Goal: Download file/media

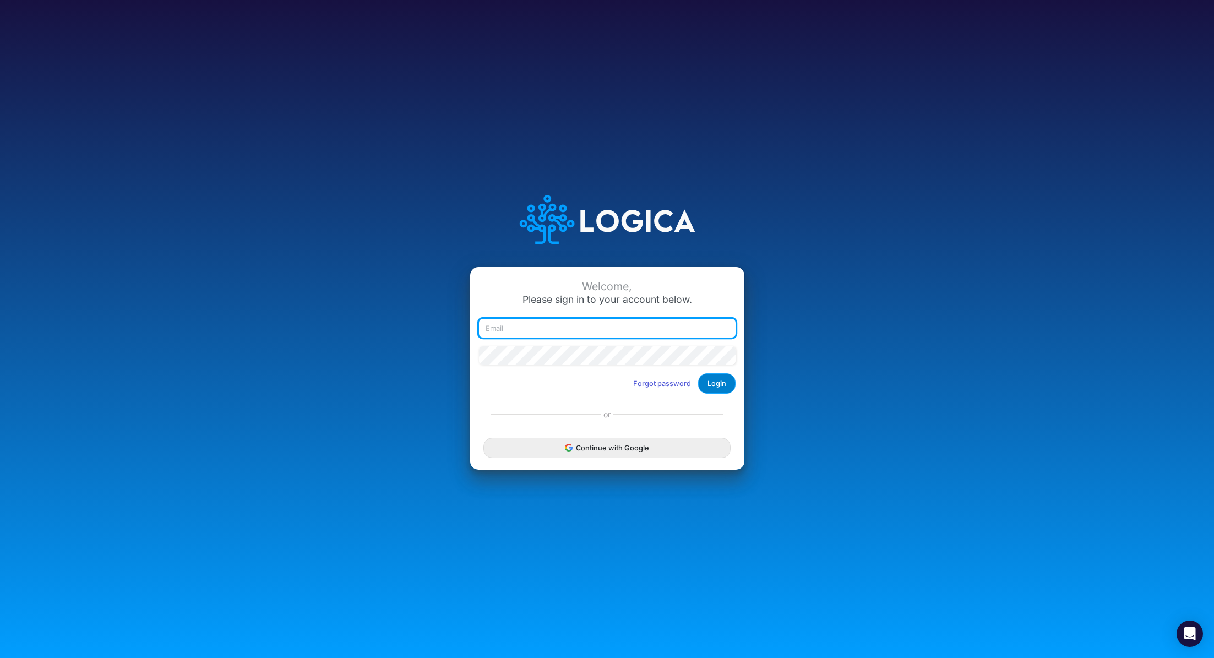
type input "renato.matsumoto@recargapay.com"
click at [720, 385] on button "Login" at bounding box center [716, 383] width 37 height 20
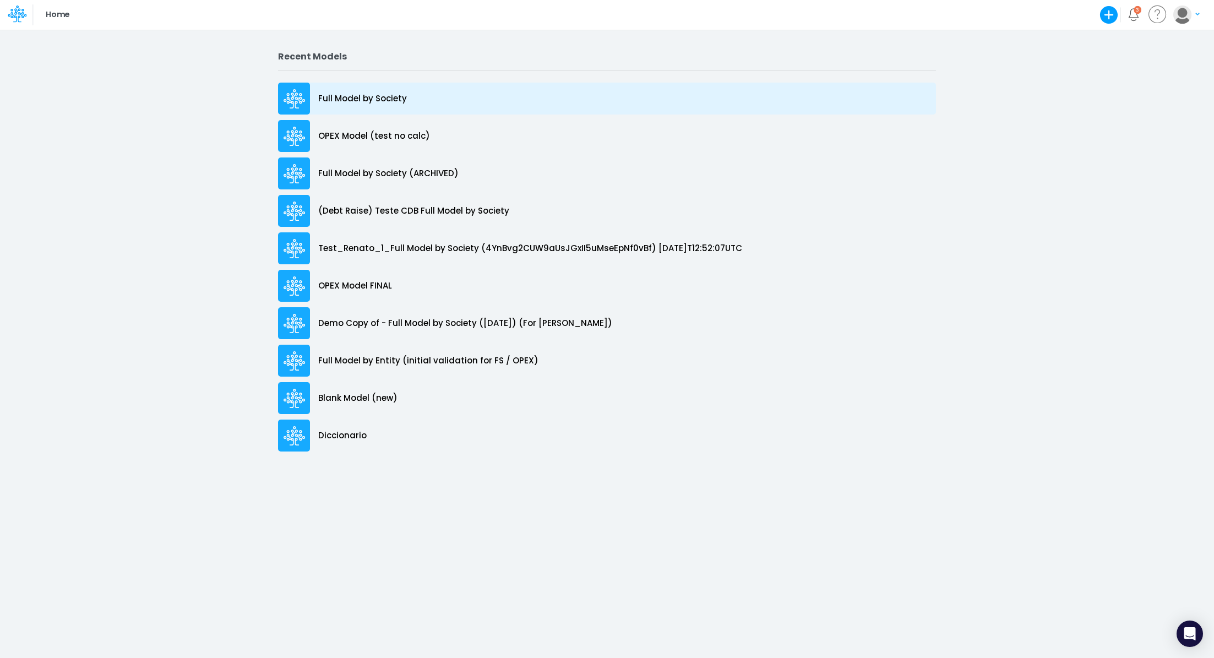
click at [420, 94] on div "Full Model by Society" at bounding box center [607, 99] width 658 height 32
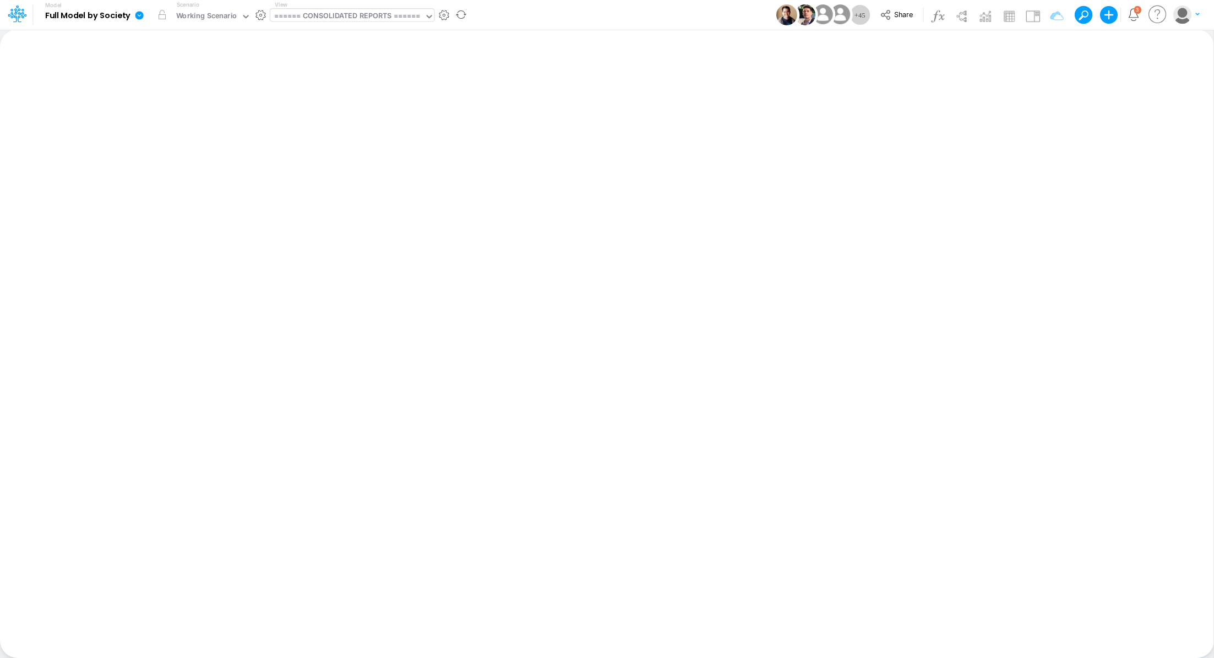
click at [326, 18] on div "====== CONSOLIDATED REPORTS ======" at bounding box center [347, 16] width 146 height 13
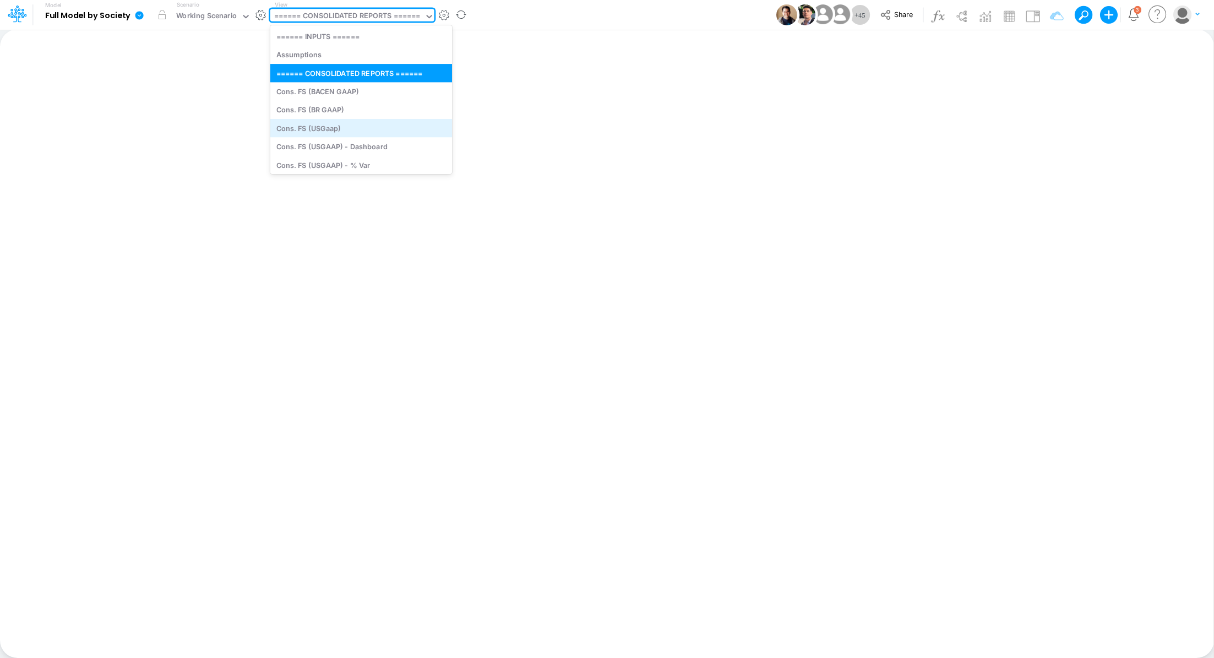
click at [351, 127] on div "Cons. FS (USGaap)" at bounding box center [361, 128] width 182 height 18
type input "Consolidated FS - USGAAP"
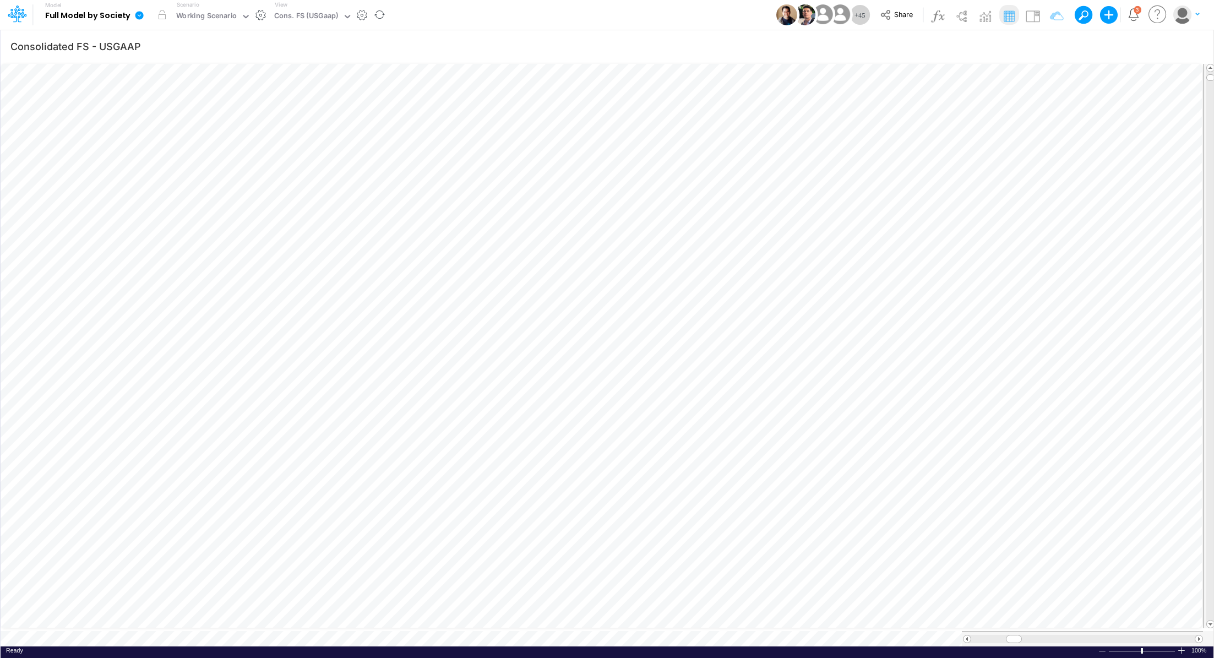
scroll to position [5, 1]
click at [286, 13] on div "Cons. FS (USGaap)" at bounding box center [306, 16] width 64 height 13
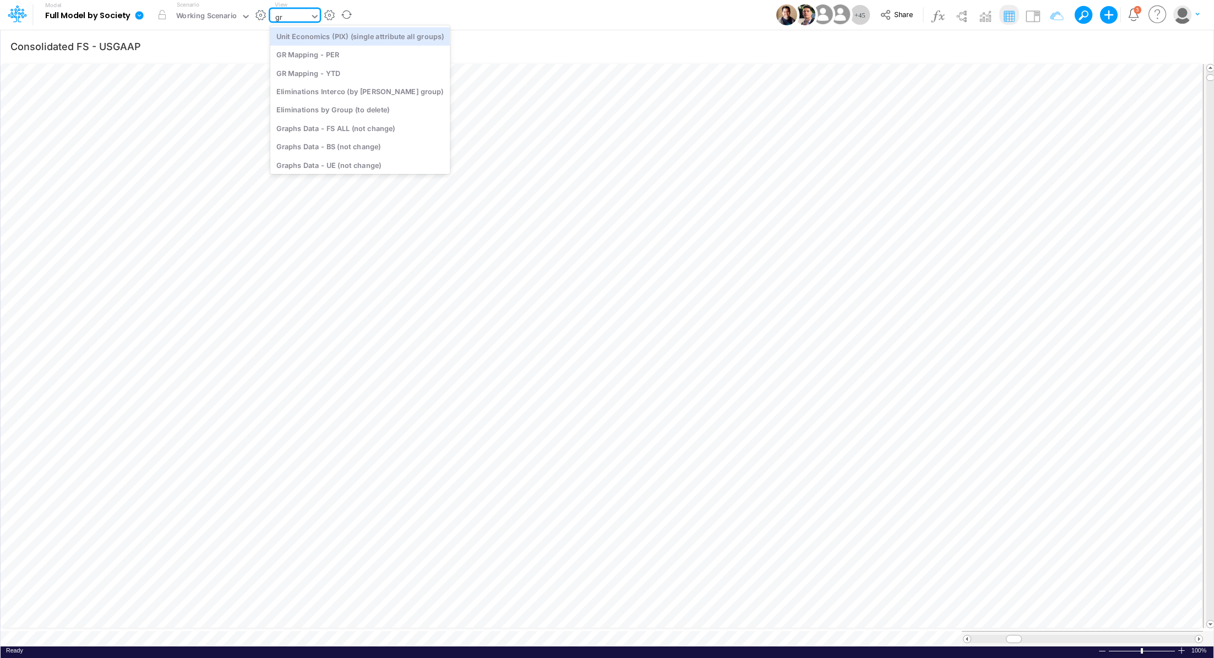
type input "gra"
click at [296, 36] on div "Graphs Data - FS ALL (not change)" at bounding box center [344, 36] width 149 height 18
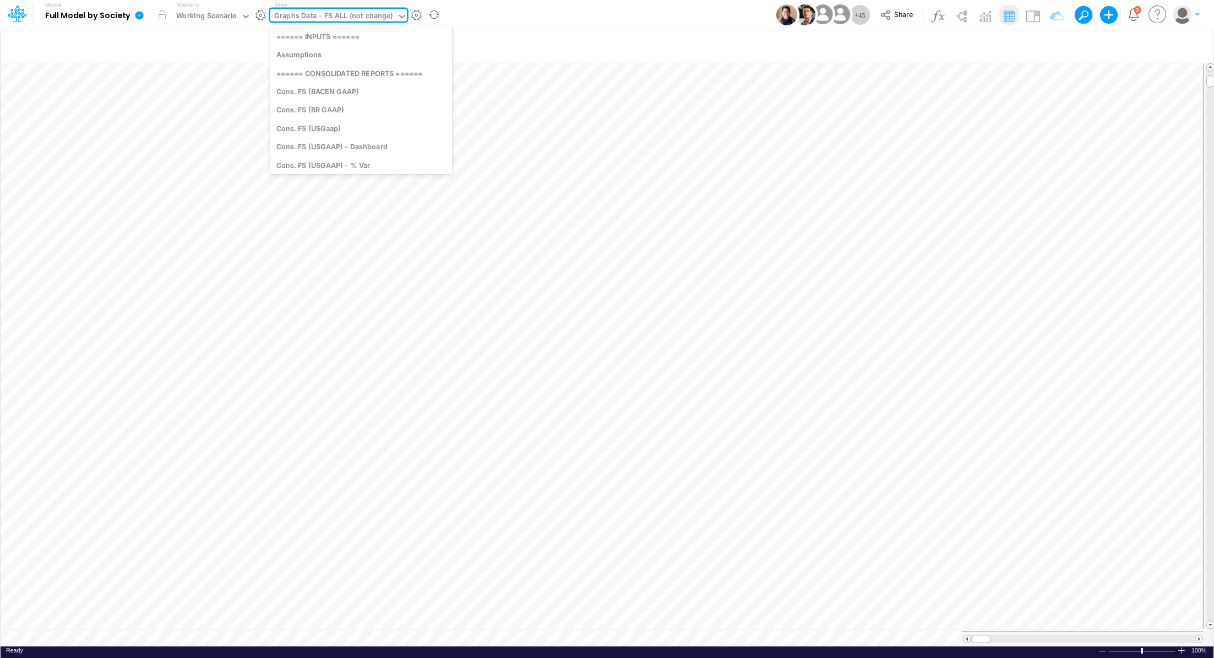
click at [322, 18] on div "Graphs Data - FS ALL (not change)" at bounding box center [333, 16] width 119 height 13
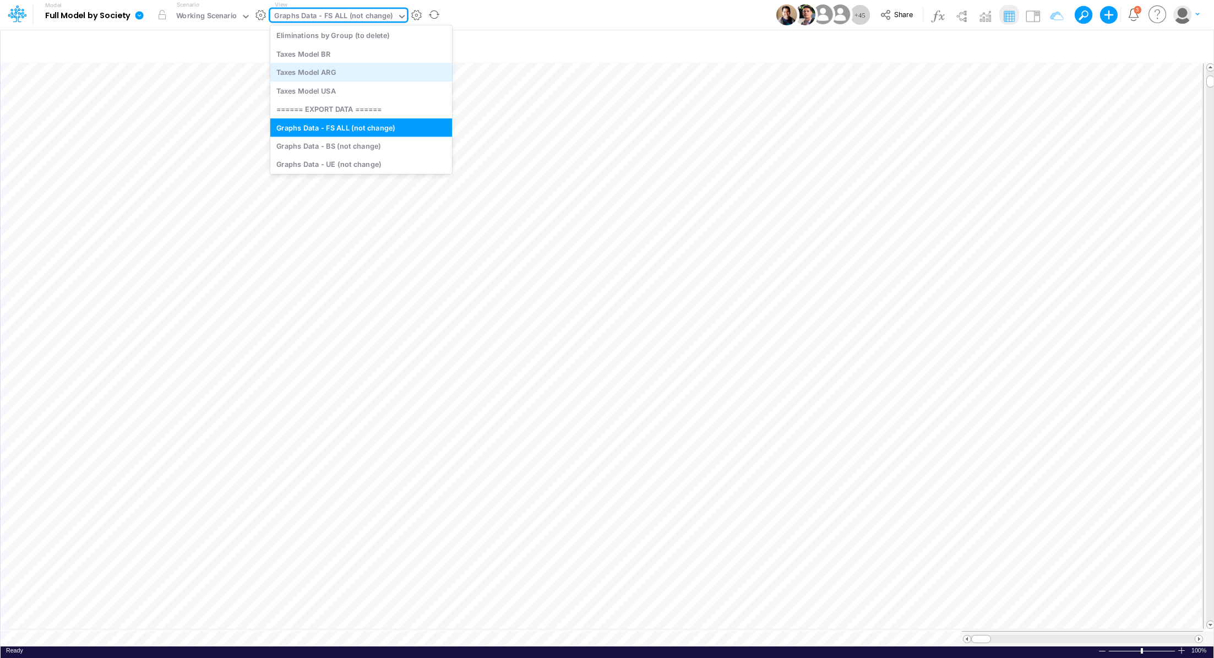
scroll to position [3271, 0]
click at [394, 143] on div "Graphs Data - BS (not change)" at bounding box center [361, 145] width 182 height 18
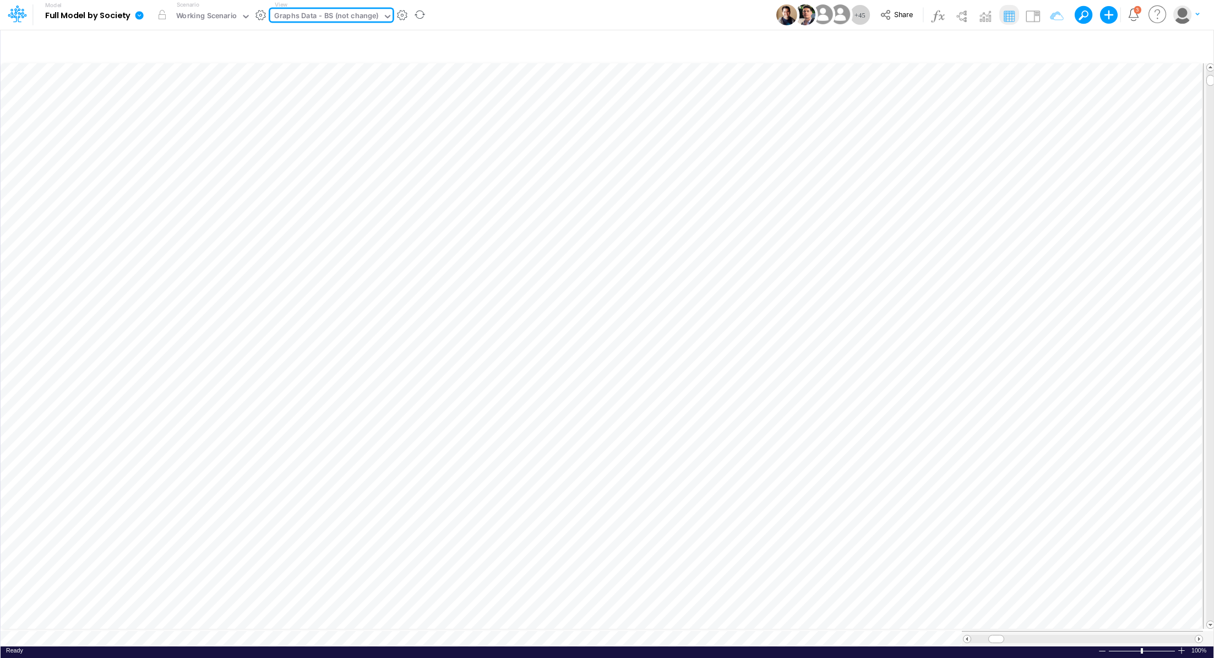
click at [339, 16] on div "Graphs Data - BS (not change)" at bounding box center [326, 16] width 105 height 13
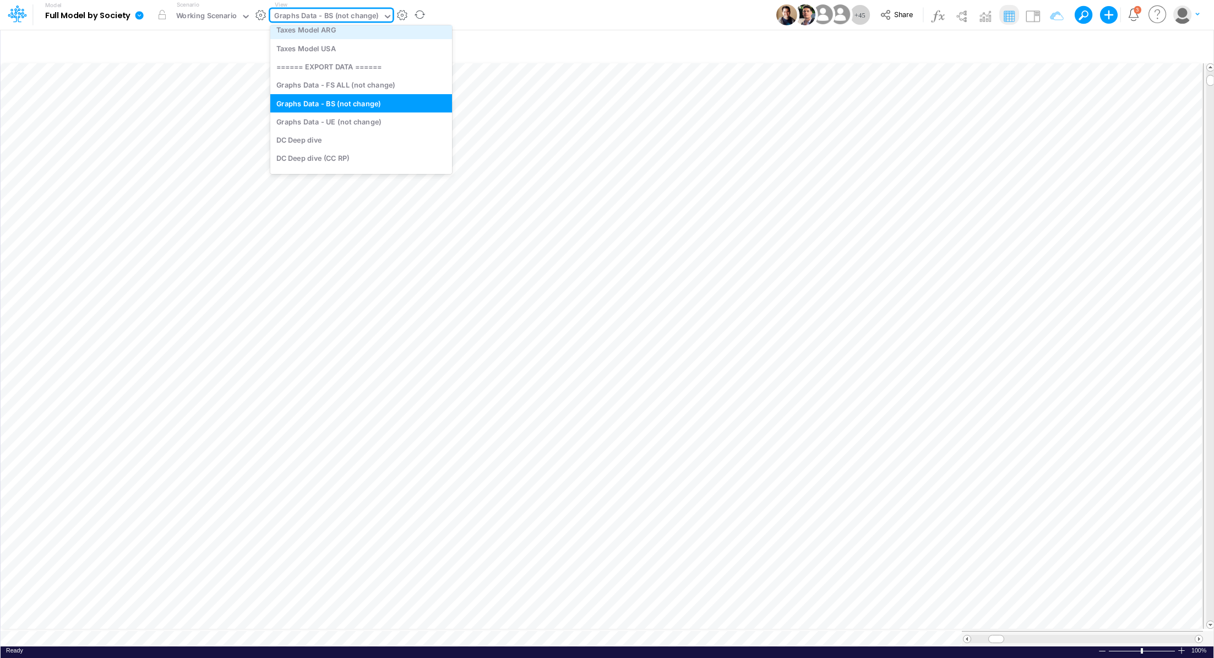
scroll to position [3352, 0]
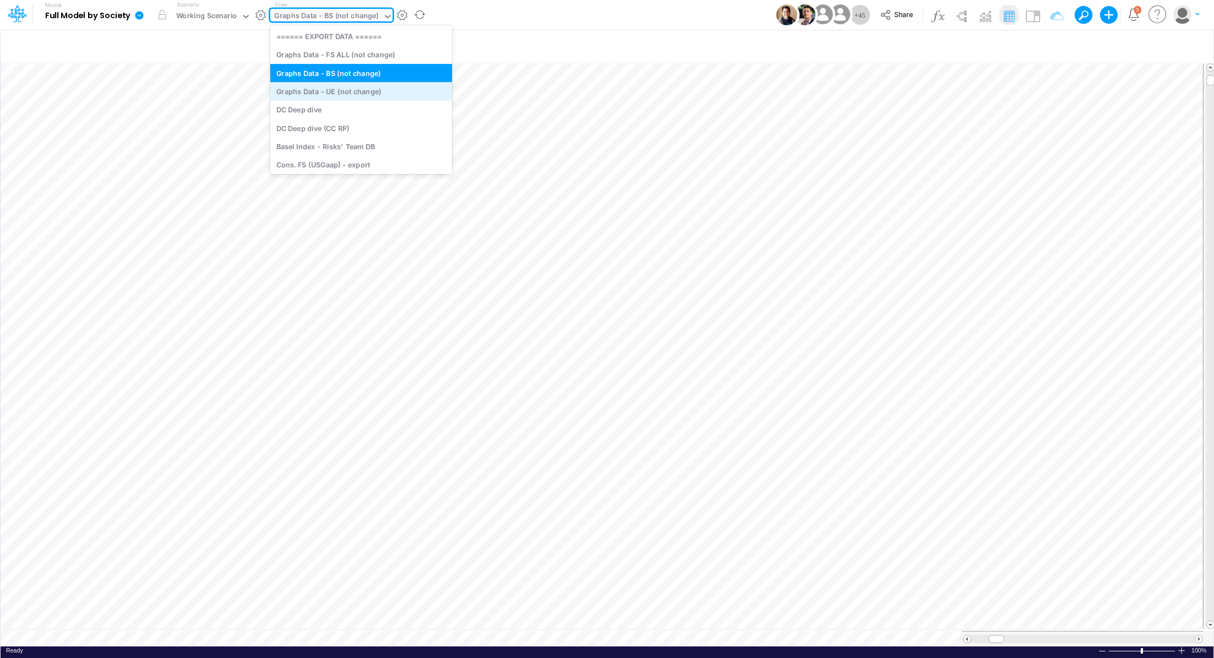
click at [399, 84] on div "Graphs Data - UE (not change)" at bounding box center [361, 91] width 182 height 18
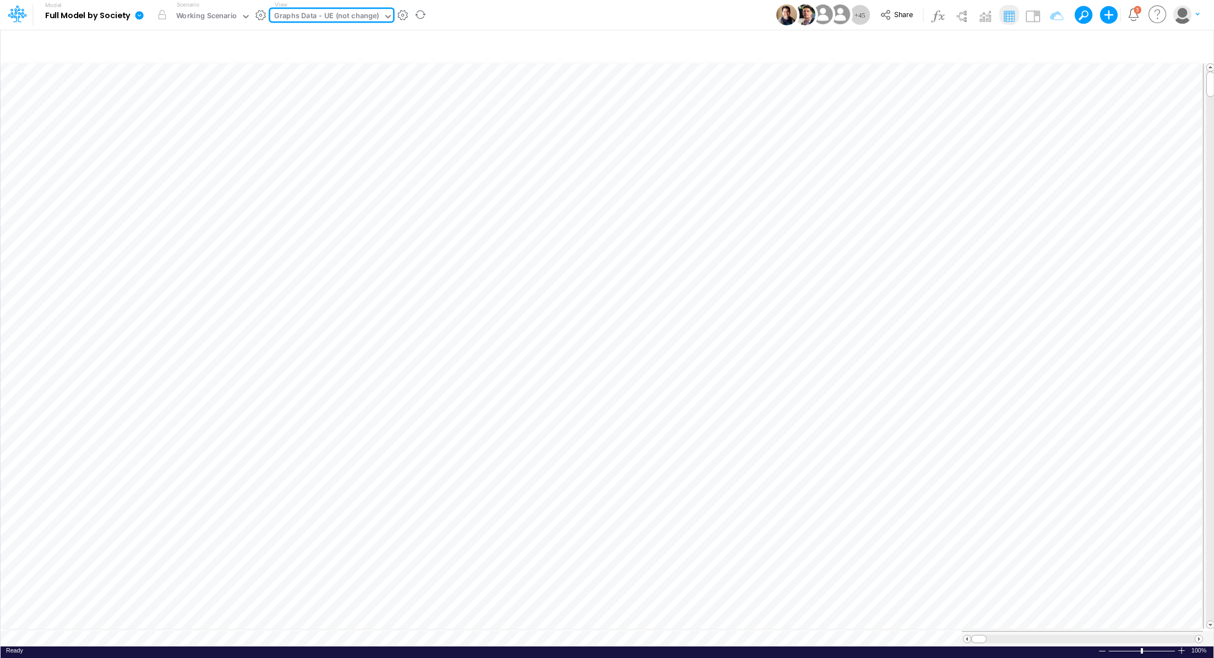
click at [362, 14] on div "Graphs Data - UE (not change)" at bounding box center [326, 16] width 105 height 13
type input "bs"
click at [348, 102] on div "BS Details Consolidated (USGaap)" at bounding box center [344, 108] width 149 height 18
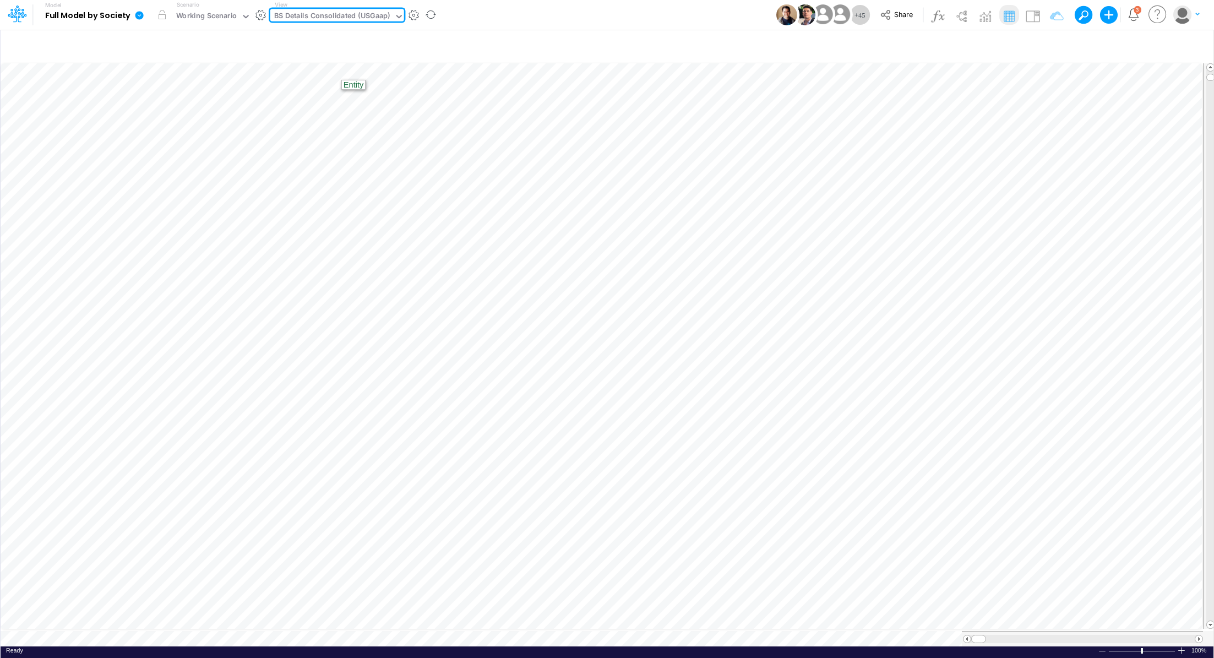
click at [329, 12] on div "BS Details Consolidated (USGaap)" at bounding box center [332, 16] width 116 height 13
type input "dc de"
click at [337, 30] on div "DC Deep dive" at bounding box center [344, 36] width 149 height 18
click at [287, 15] on div "DC Deep dive" at bounding box center [297, 16] width 46 height 13
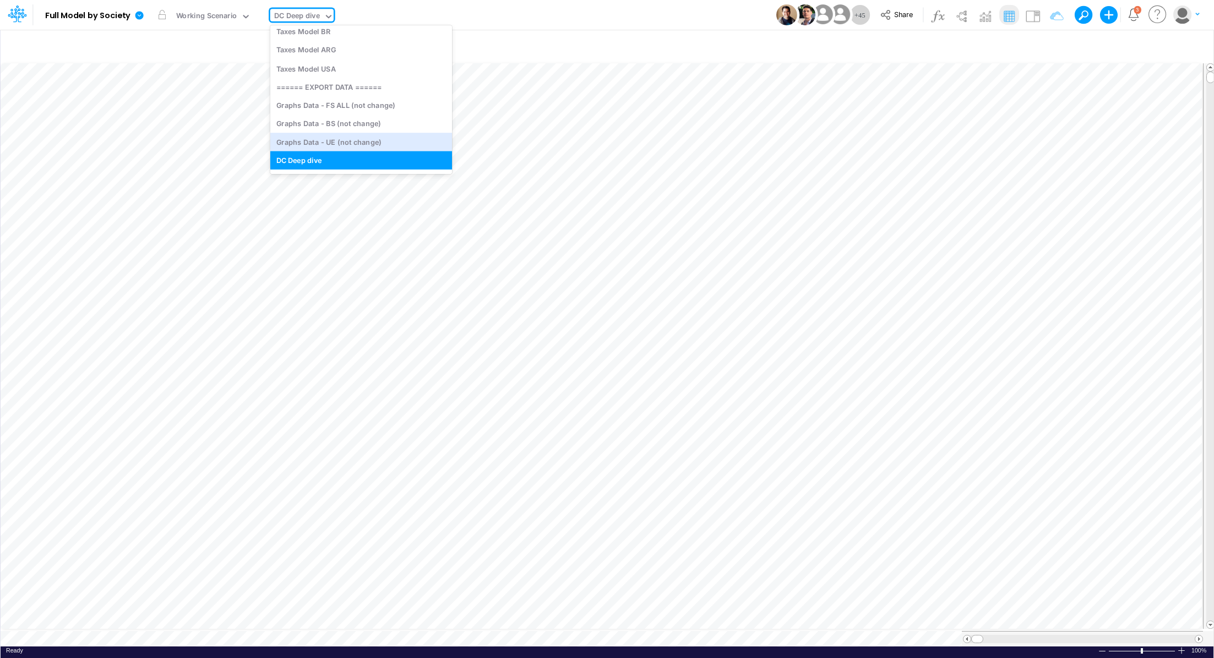
type input "Consolidated FS - USGAAP"
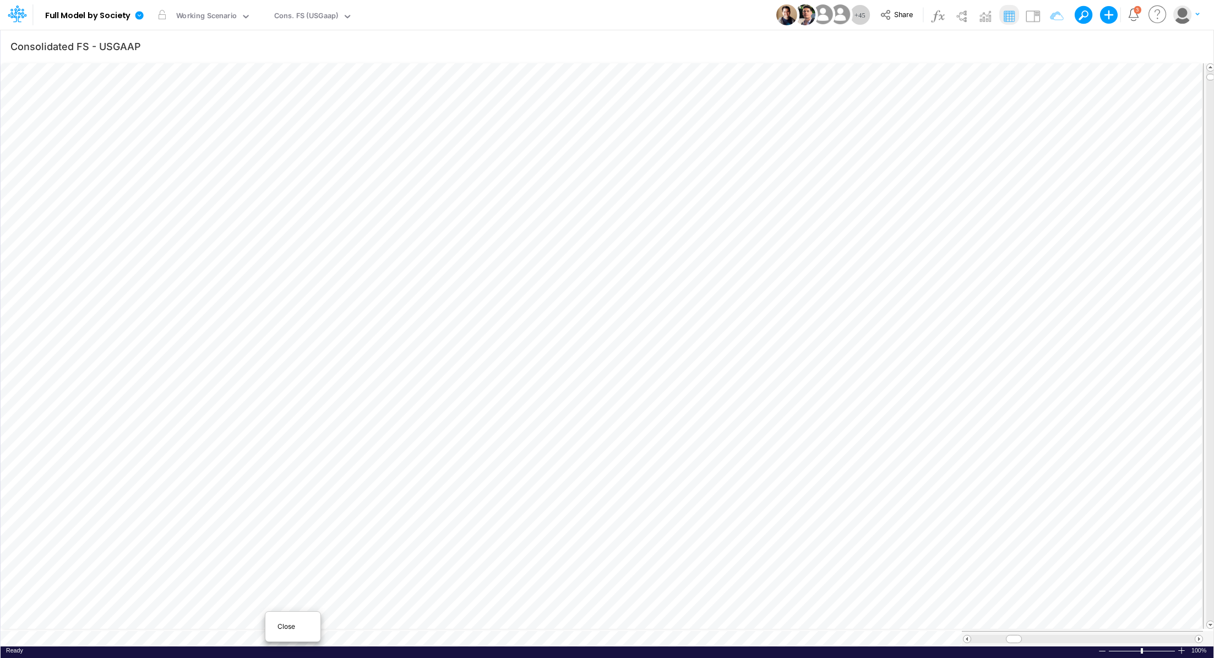
click at [266, 633] on div "Close" at bounding box center [292, 626] width 55 height 21
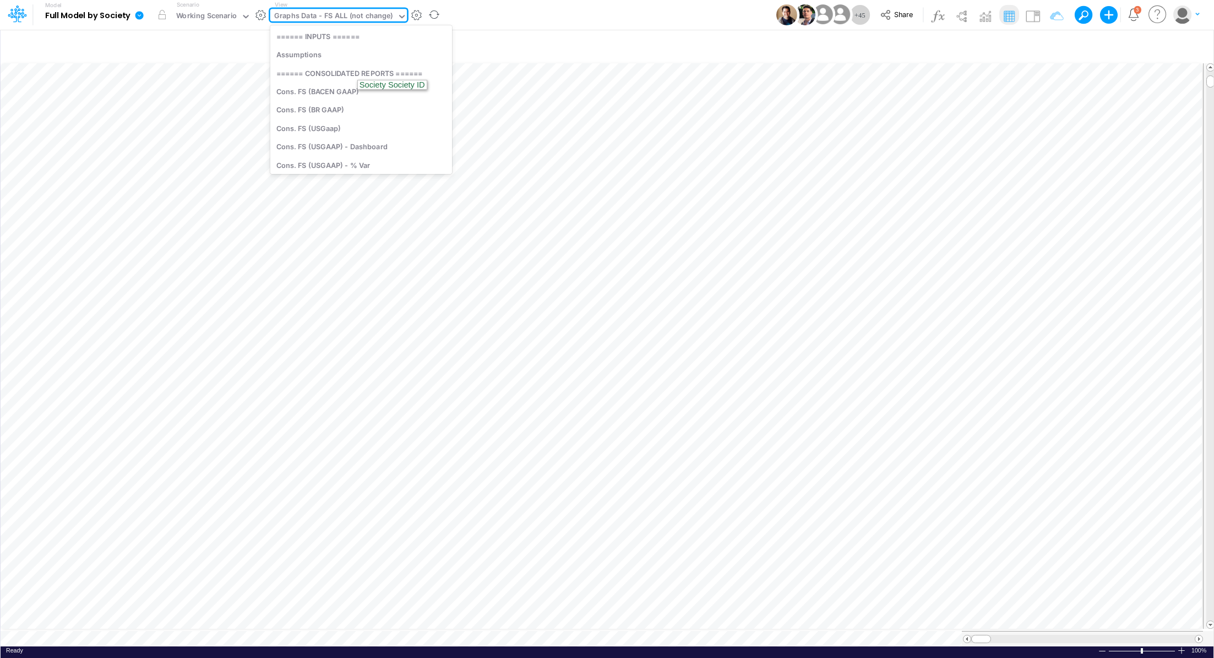
click at [308, 17] on div "Graphs Data - FS ALL (not change)" at bounding box center [333, 16] width 119 height 13
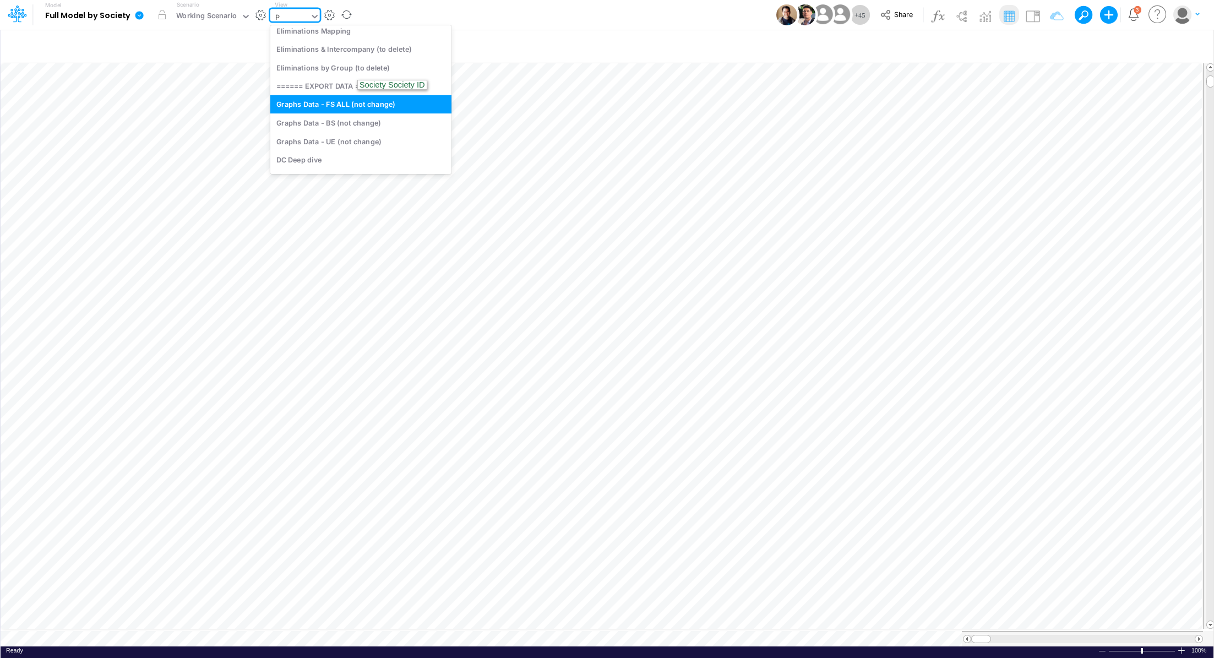
type input "P&"
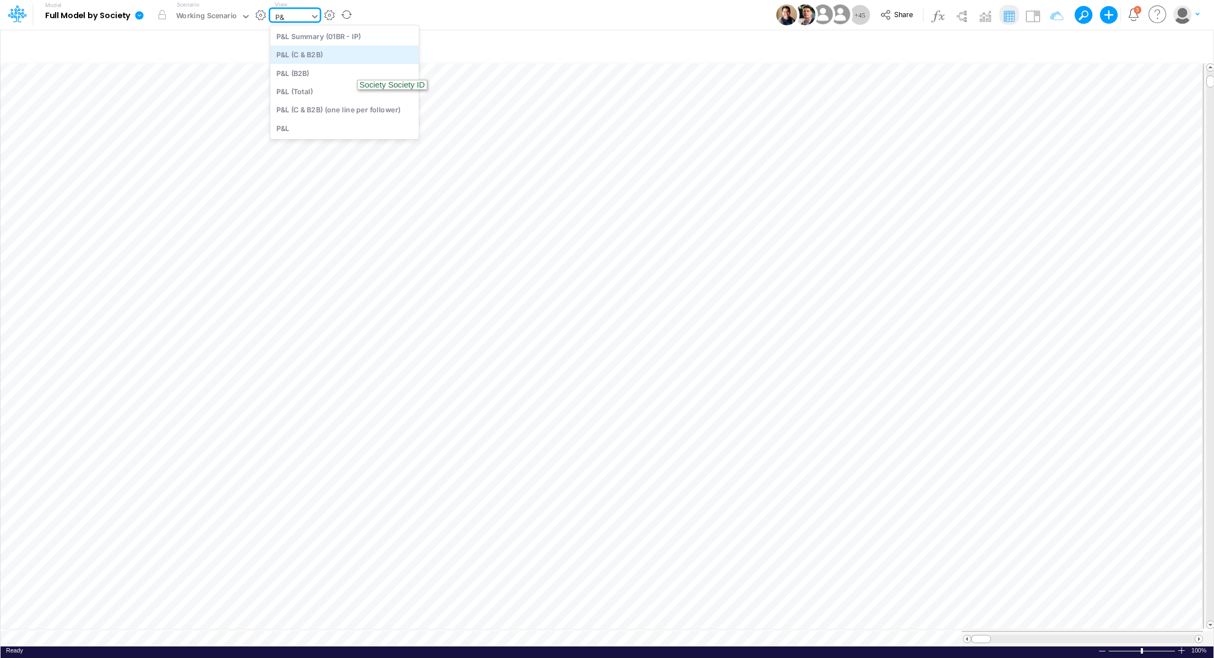
click at [286, 61] on div "P&L (C & B2B)" at bounding box center [344, 55] width 149 height 18
click at [292, 14] on div "P&L (C & B2B)" at bounding box center [297, 16] width 47 height 13
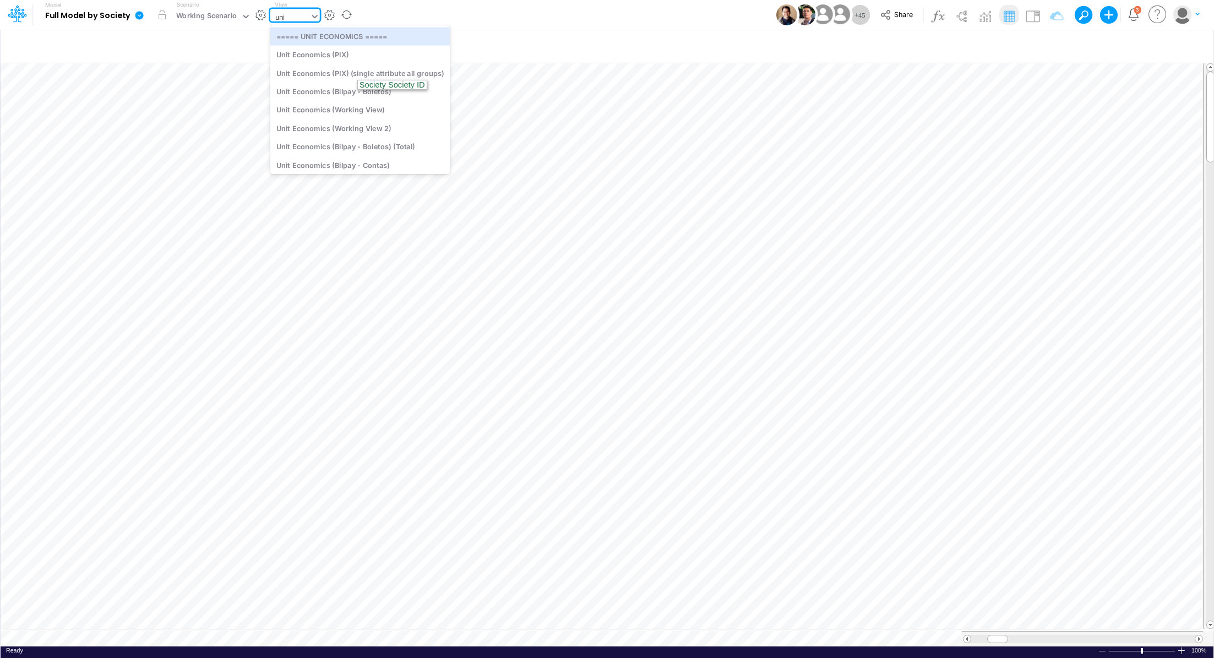
type input "unit"
click at [322, 55] on div "Unit Economics (PIX)" at bounding box center [360, 55] width 180 height 18
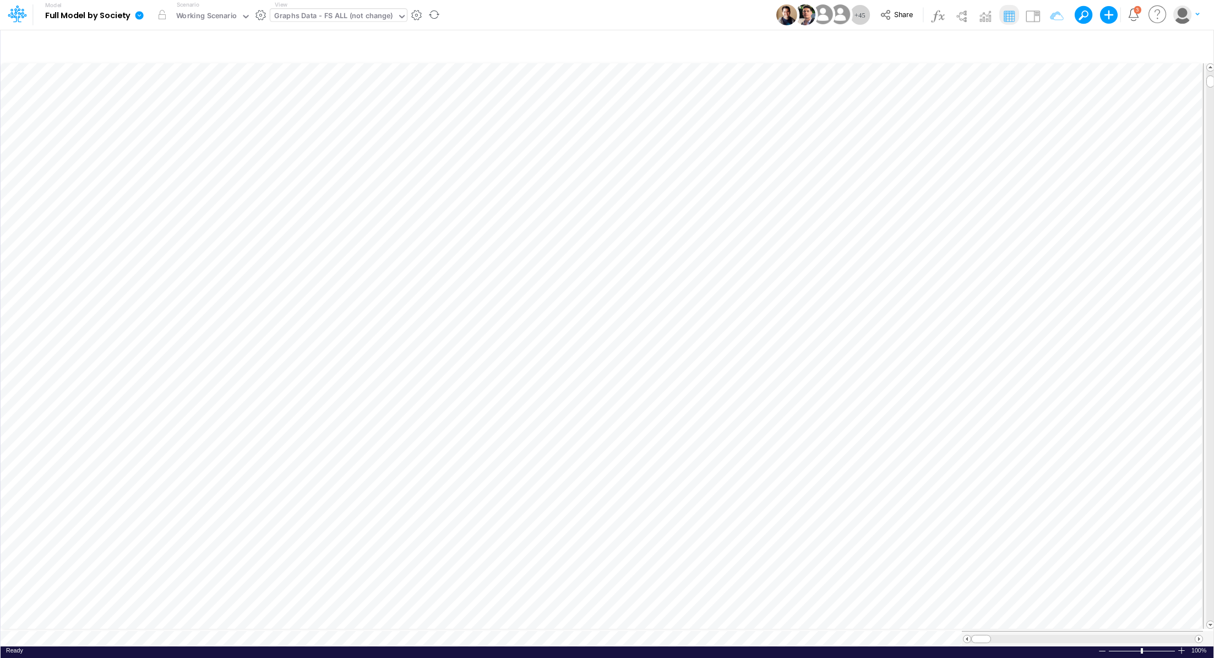
scroll to position [5, 0]
click at [143, 17] on icon at bounding box center [139, 15] width 8 height 8
click at [193, 97] on button "Export" at bounding box center [195, 97] width 118 height 18
click at [343, 108] on button "Excel" at bounding box center [313, 102] width 118 height 17
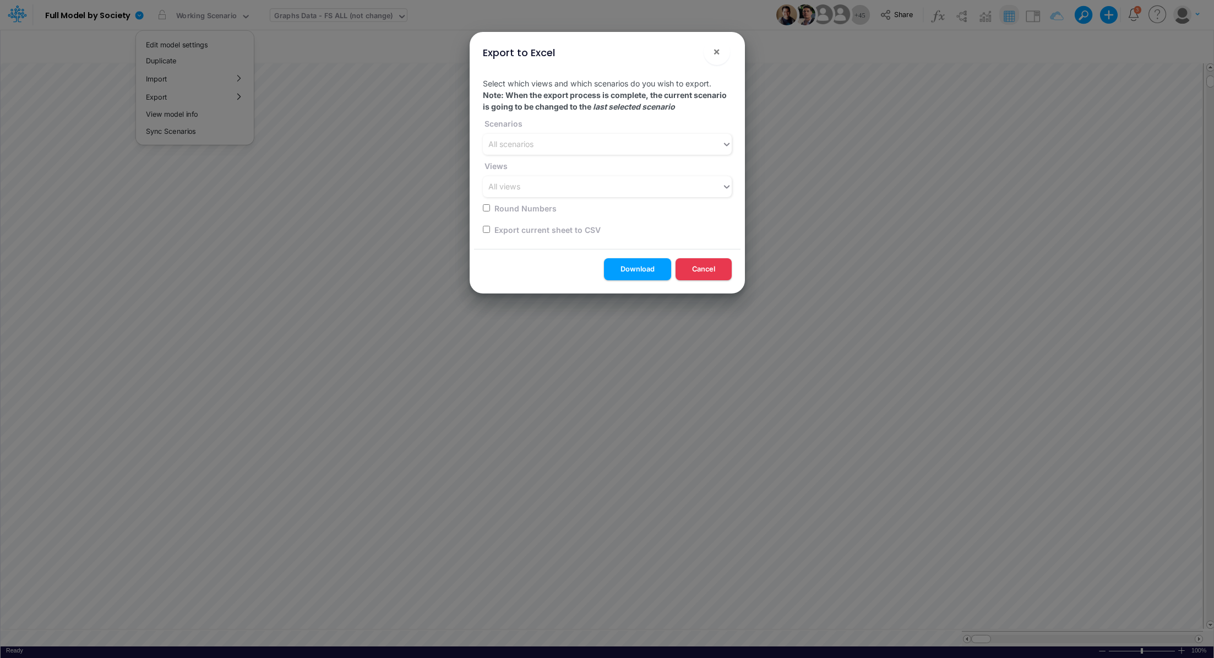
click at [487, 232] on input "checkbox" at bounding box center [486, 229] width 7 height 7
checkbox input "true"
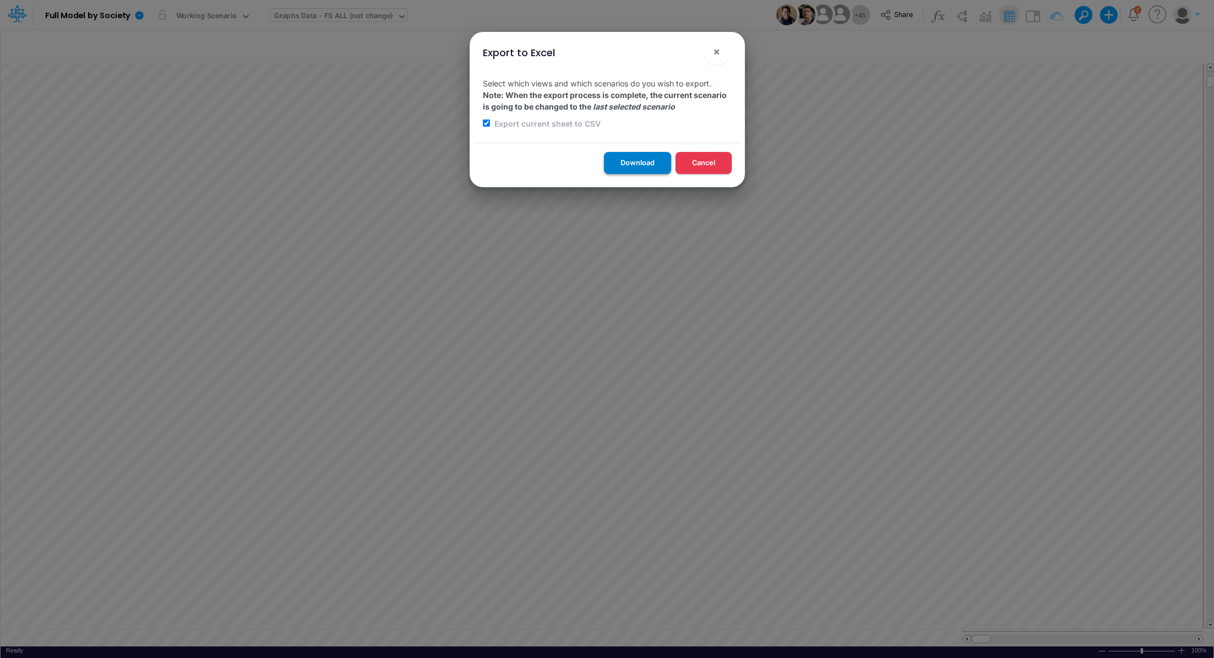
click at [646, 162] on button "Download" at bounding box center [637, 162] width 67 height 21
click at [718, 50] on span "×" at bounding box center [716, 51] width 7 height 13
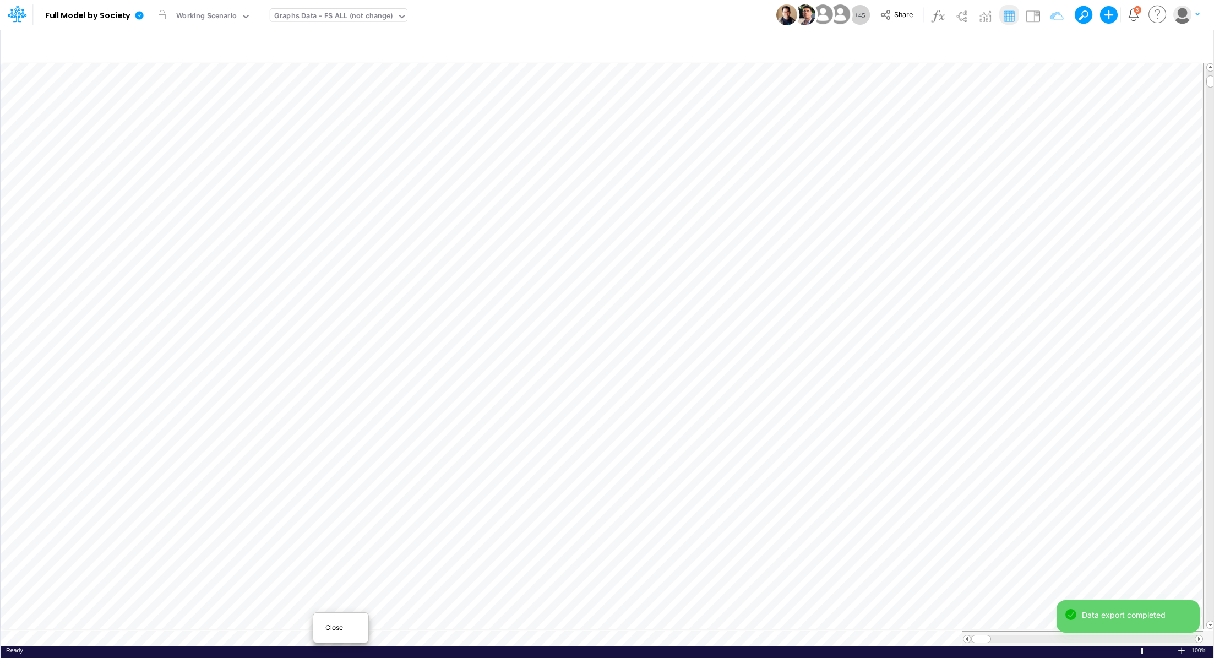
click at [321, 631] on div "Close" at bounding box center [340, 627] width 47 height 13
click at [140, 17] on icon at bounding box center [139, 15] width 8 height 8
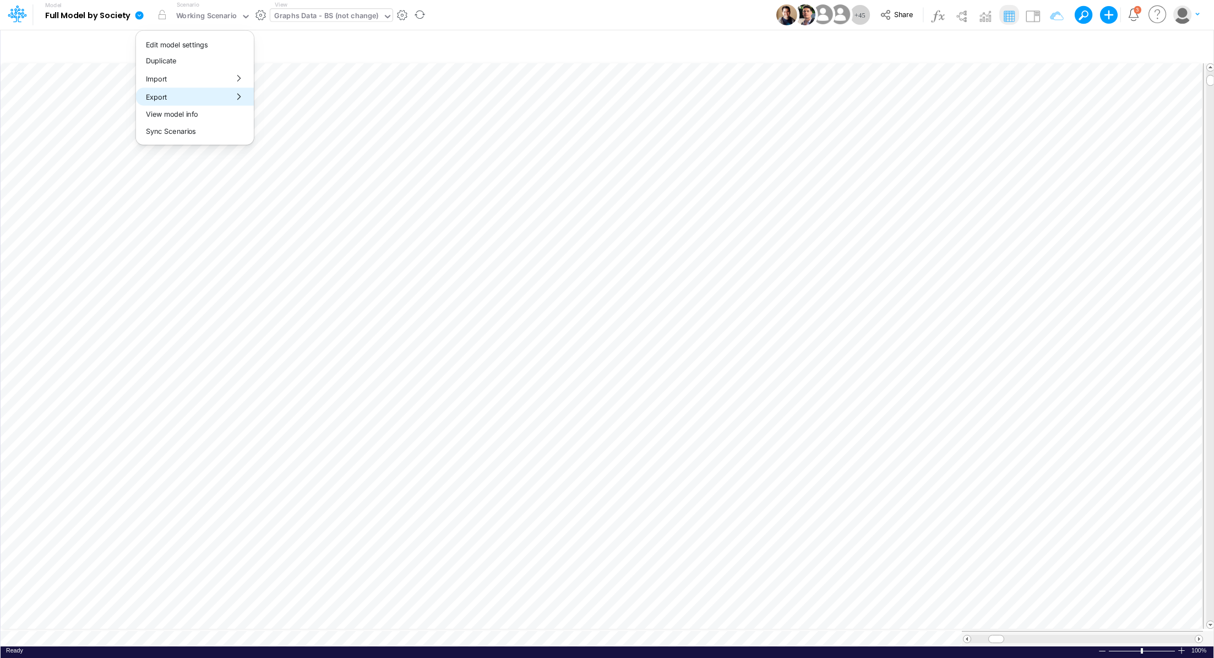
click at [186, 97] on button "Export" at bounding box center [195, 97] width 118 height 18
click at [303, 104] on button "Excel" at bounding box center [313, 102] width 118 height 17
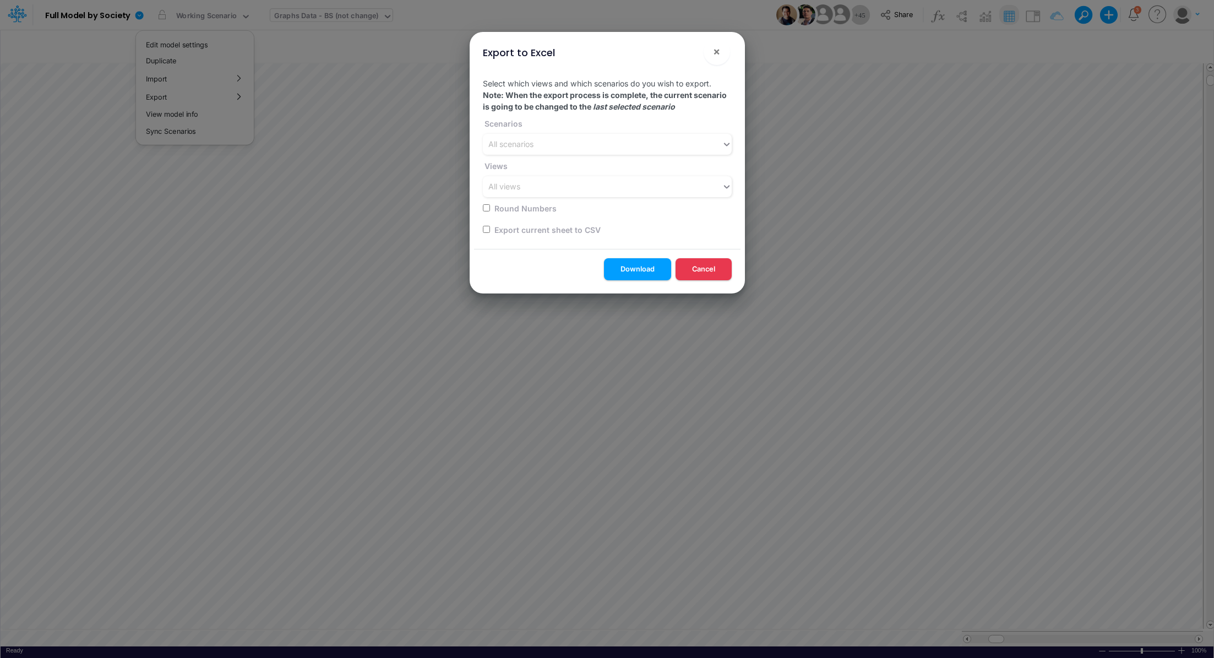
click at [488, 230] on input "checkbox" at bounding box center [486, 229] width 7 height 7
checkbox input "true"
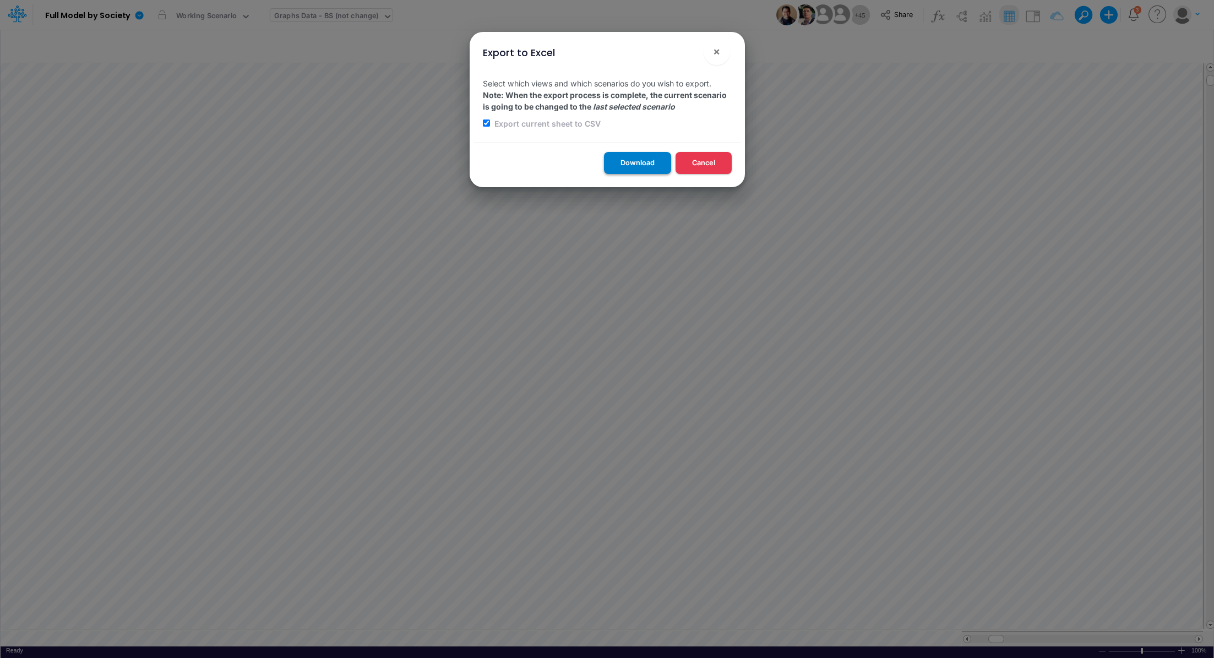
click at [630, 160] on button "Download" at bounding box center [637, 162] width 67 height 21
click at [720, 56] on button "×" at bounding box center [717, 52] width 26 height 26
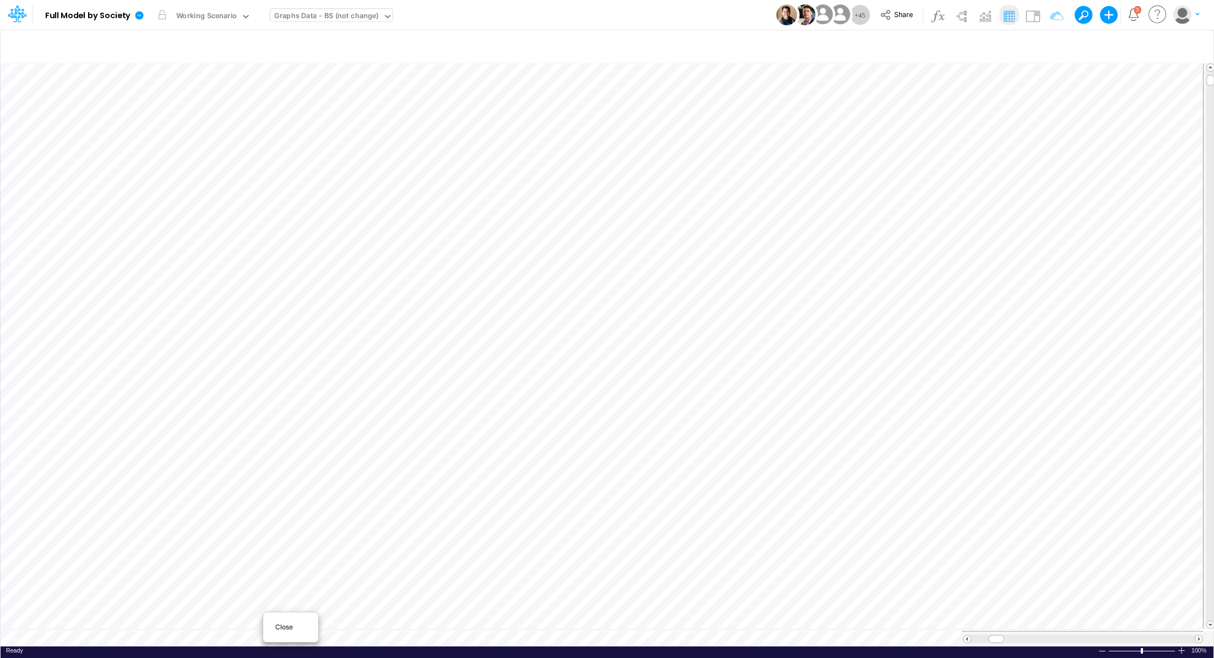
click at [293, 626] on span "Close" at bounding box center [290, 627] width 30 height 10
click at [139, 17] on icon at bounding box center [139, 15] width 8 height 8
click at [176, 97] on button "Export" at bounding box center [195, 97] width 118 height 18
click at [270, 101] on button "Excel" at bounding box center [313, 102] width 118 height 17
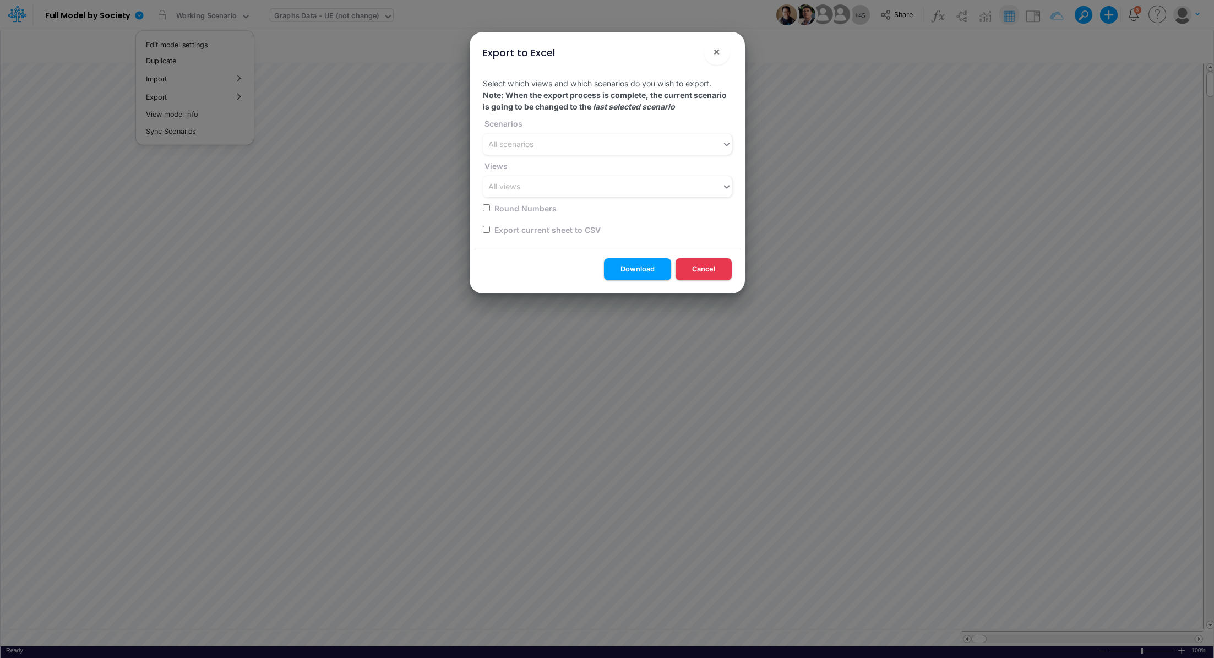
click at [485, 230] on input "checkbox" at bounding box center [486, 229] width 7 height 7
checkbox input "true"
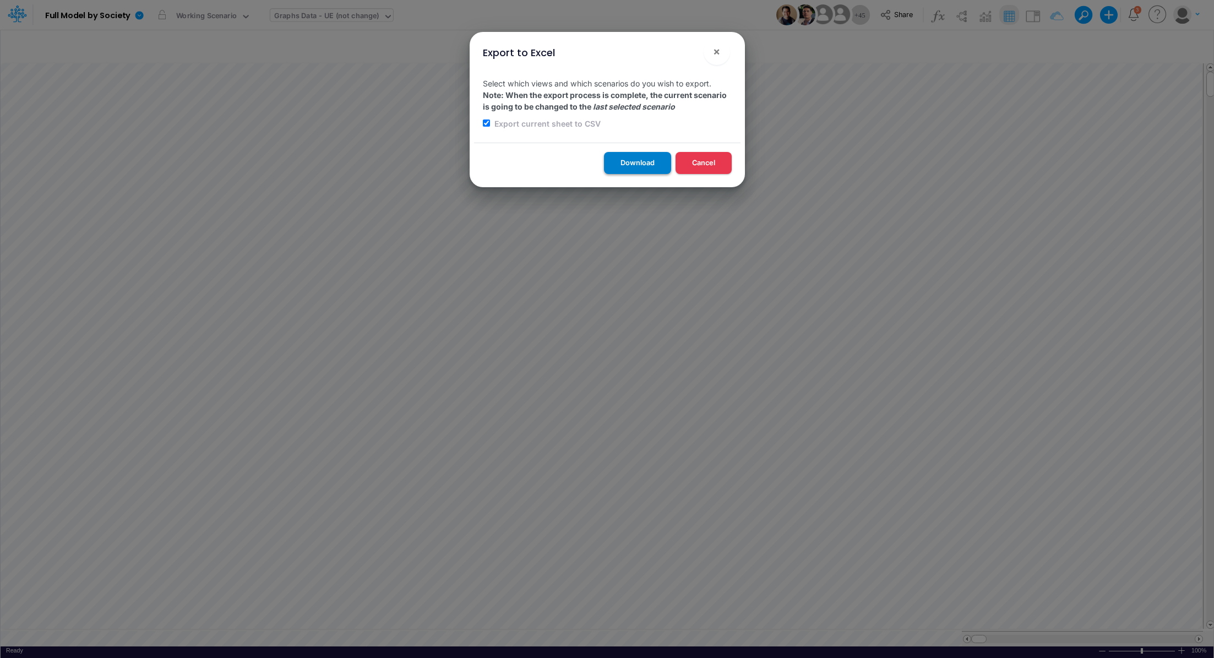
click at [622, 168] on button "Download" at bounding box center [637, 162] width 67 height 21
click at [715, 47] on span "×" at bounding box center [716, 51] width 7 height 13
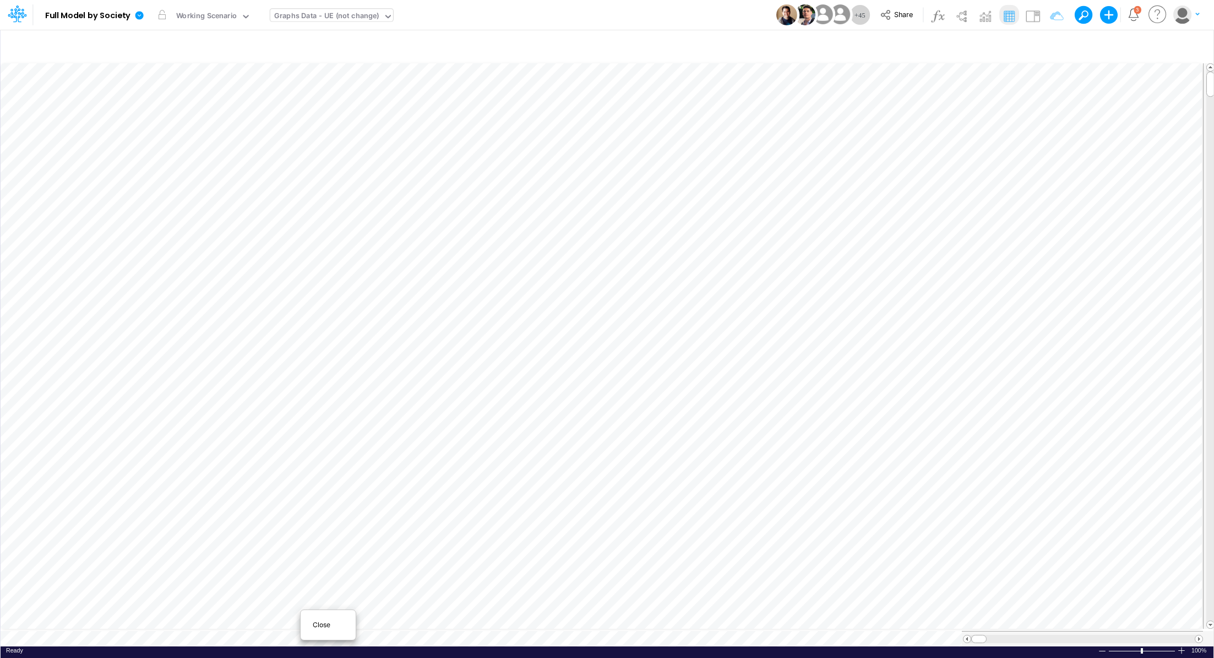
click at [312, 628] on div "Close" at bounding box center [328, 624] width 47 height 13
click at [138, 12] on icon at bounding box center [139, 15] width 8 height 8
click at [167, 101] on button "Export" at bounding box center [195, 97] width 118 height 18
click at [290, 106] on button "Excel" at bounding box center [313, 102] width 118 height 17
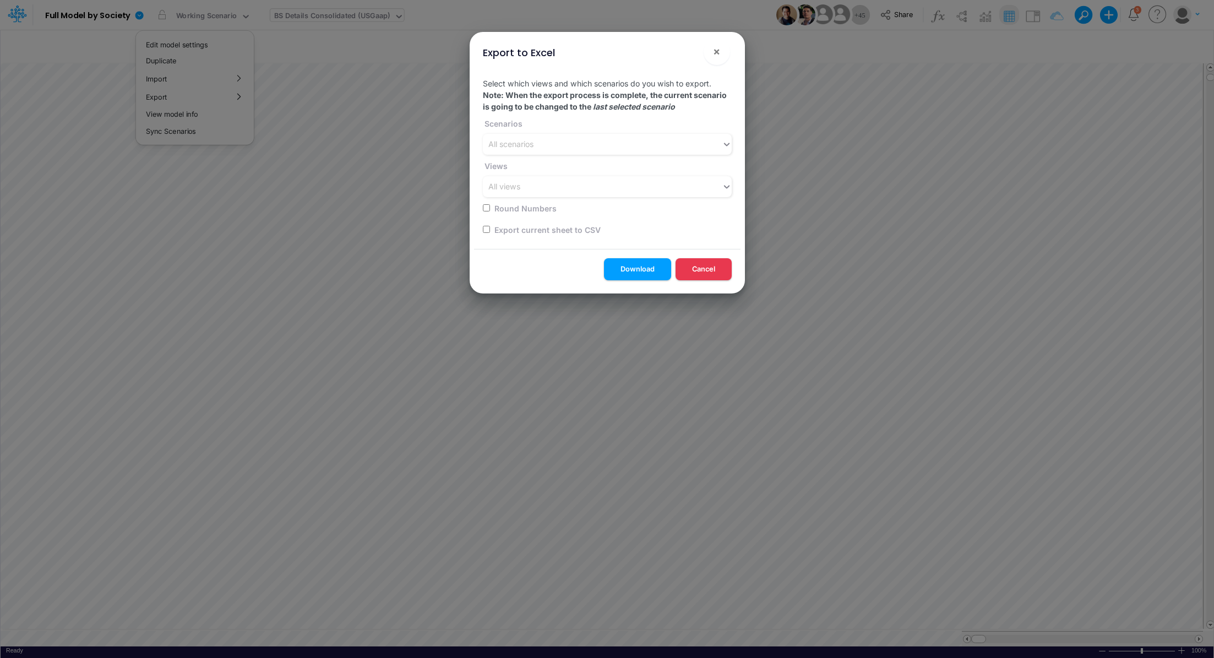
click at [484, 227] on input "checkbox" at bounding box center [486, 229] width 7 height 7
checkbox input "true"
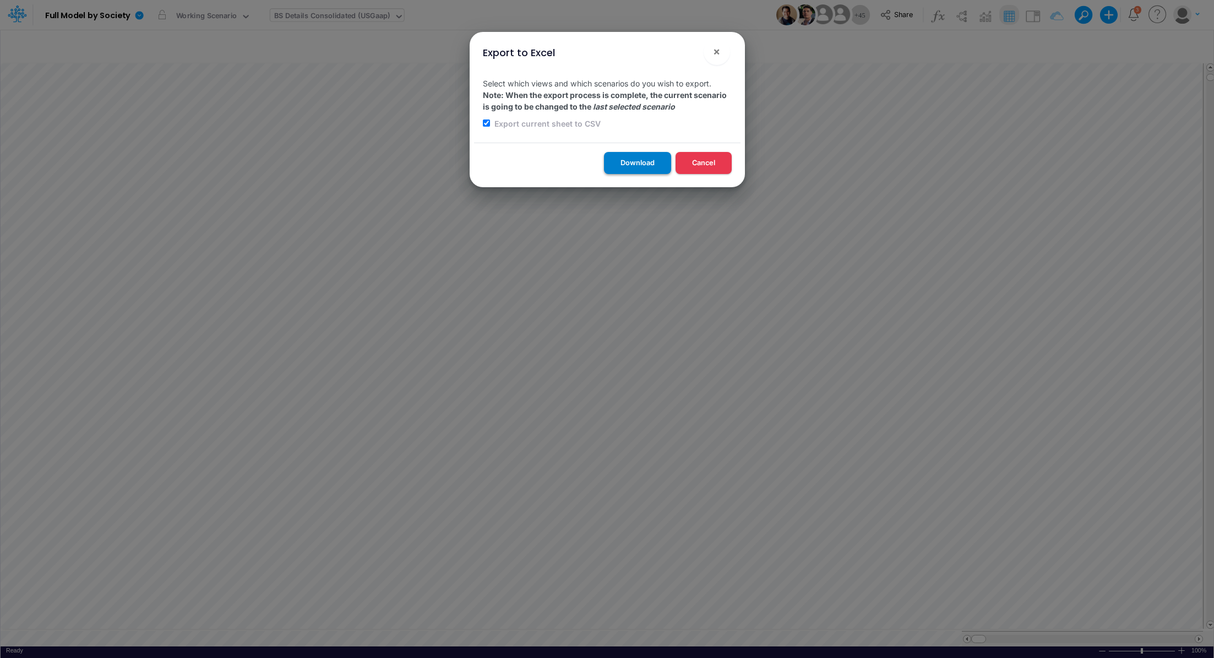
click at [616, 169] on button "Download" at bounding box center [637, 162] width 67 height 21
click at [714, 53] on span "×" at bounding box center [716, 51] width 7 height 13
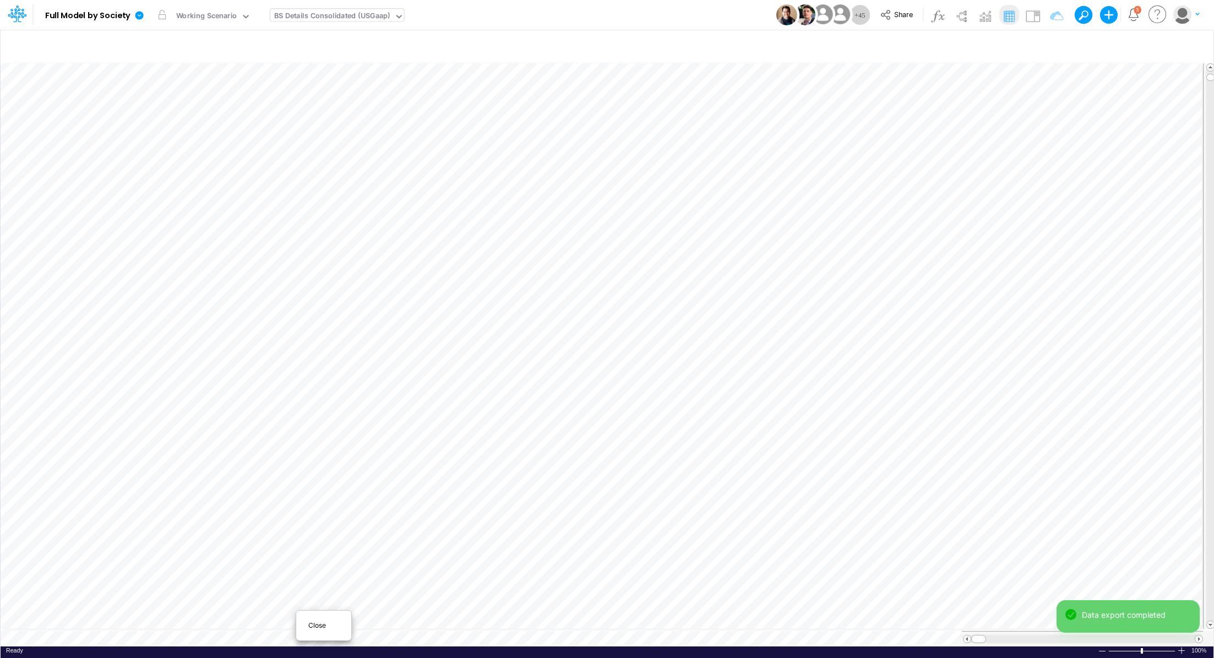
click at [305, 630] on div "Close" at bounding box center [323, 625] width 47 height 13
click at [137, 18] on icon at bounding box center [139, 15] width 8 height 8
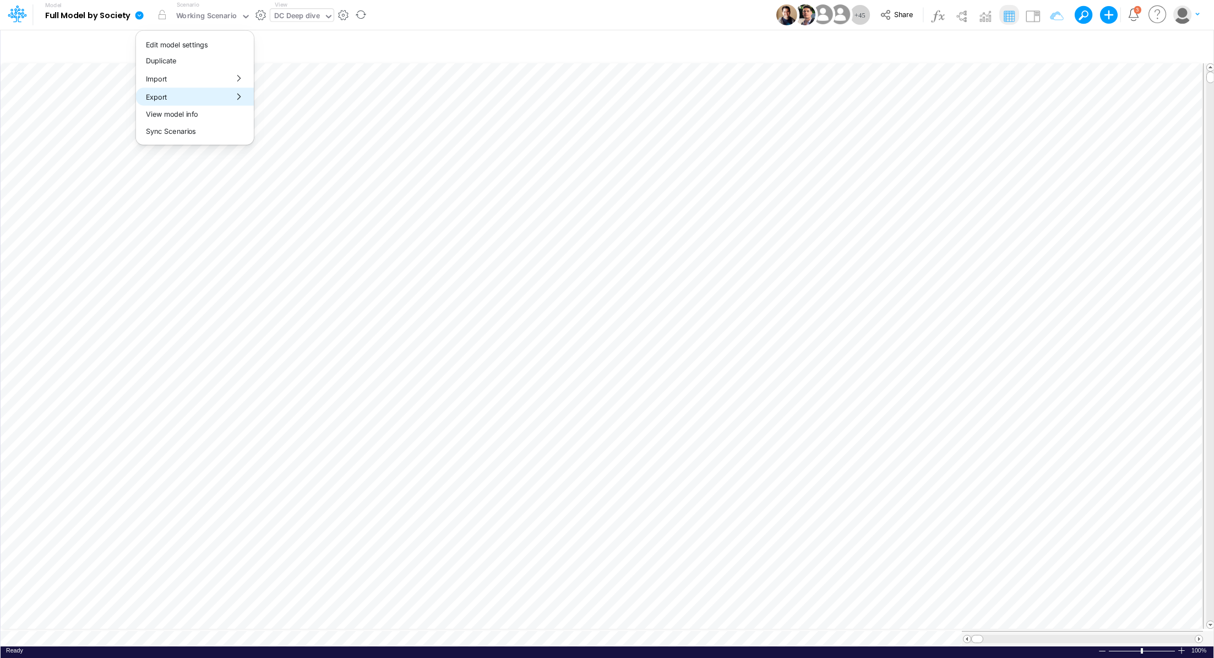
click at [184, 97] on button "Export" at bounding box center [195, 97] width 118 height 18
click at [291, 97] on button "Excel" at bounding box center [313, 102] width 118 height 17
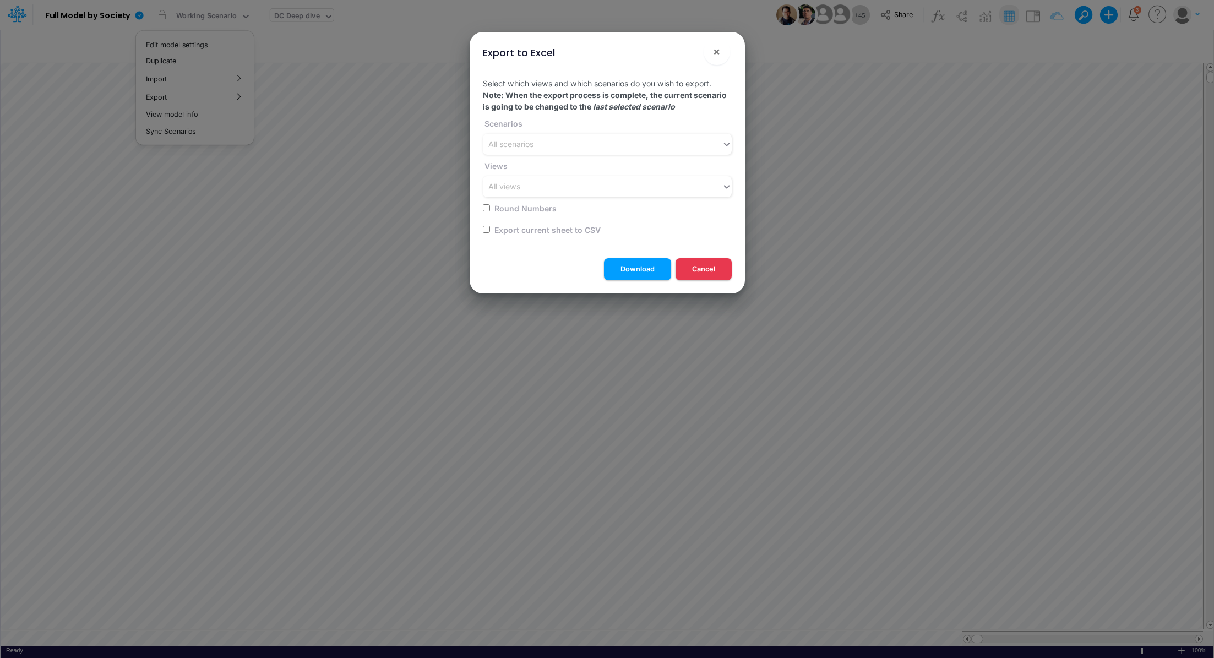
click at [483, 229] on input "checkbox" at bounding box center [486, 229] width 7 height 7
checkbox input "true"
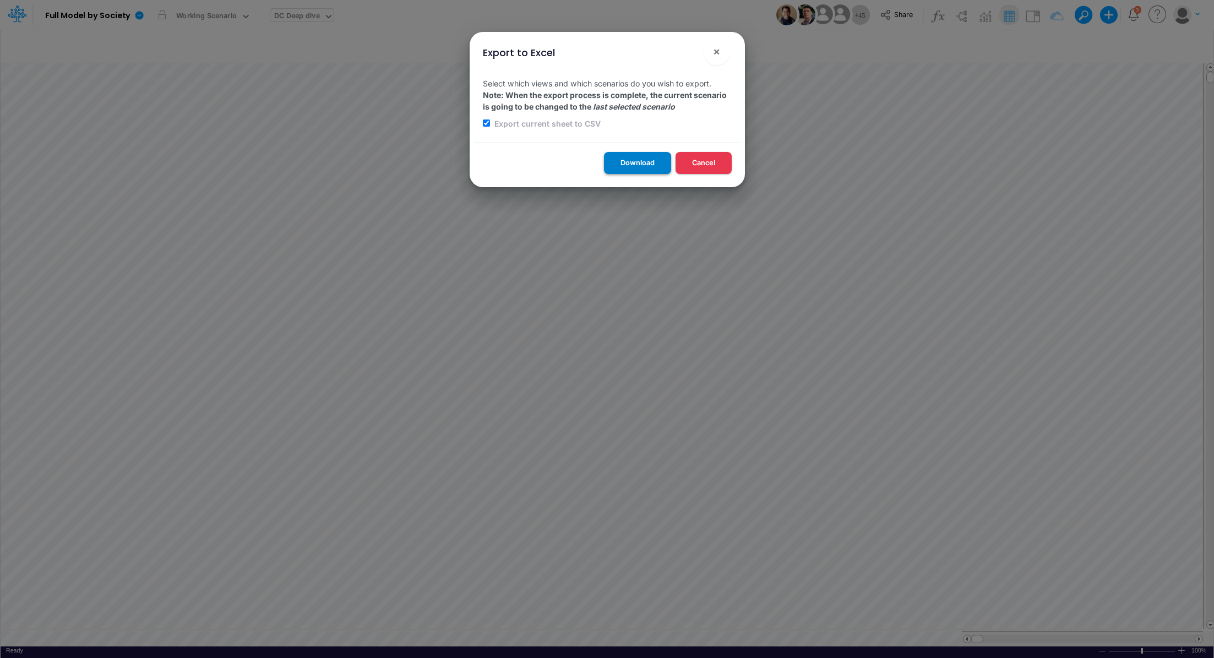
click at [620, 166] on button "Download" at bounding box center [637, 162] width 67 height 21
click at [713, 54] on span "×" at bounding box center [716, 51] width 7 height 13
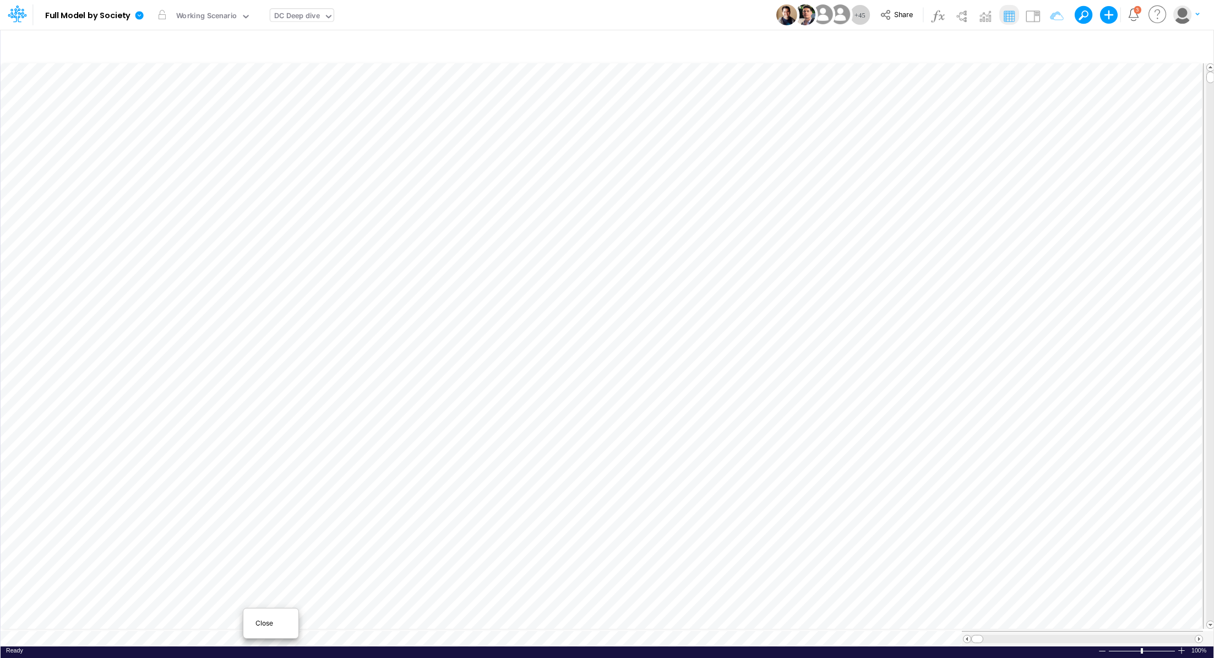
click at [253, 626] on div "Close" at bounding box center [270, 623] width 47 height 13
click at [138, 17] on icon at bounding box center [139, 15] width 8 height 8
click at [170, 99] on button "Export" at bounding box center [195, 97] width 118 height 18
click at [278, 106] on button "Excel" at bounding box center [313, 102] width 118 height 17
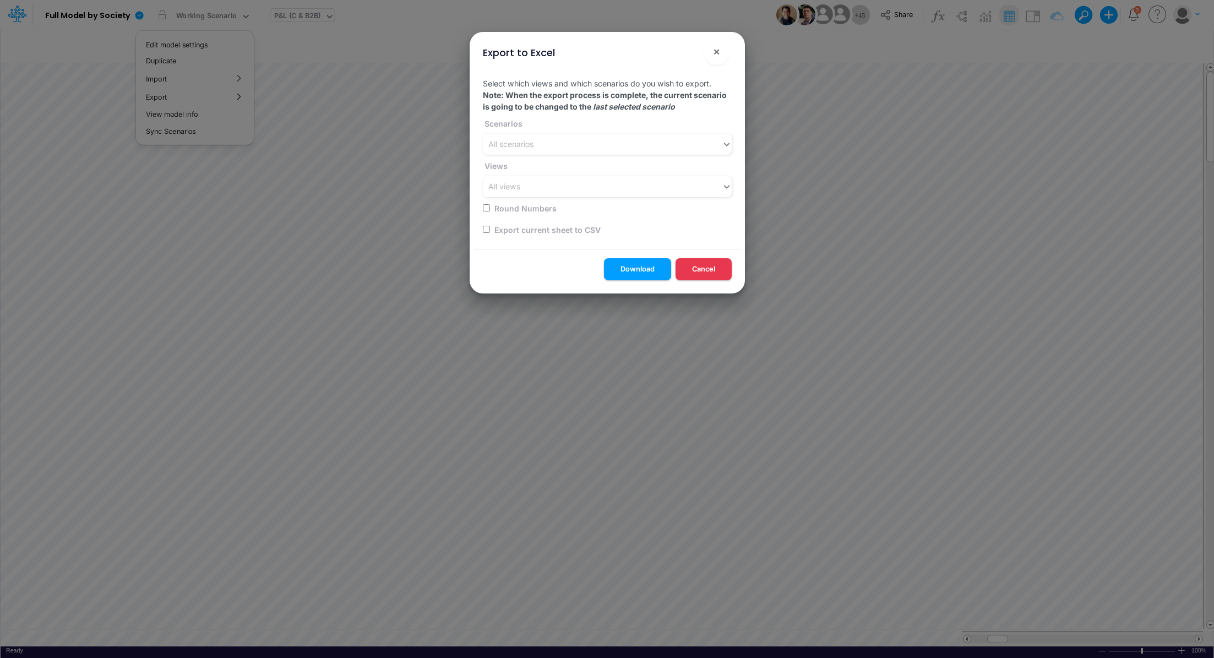
click at [553, 226] on label "Export current sheet to CSV" at bounding box center [547, 230] width 108 height 12
click at [533, 233] on label "Export current sheet to CSV" at bounding box center [547, 230] width 108 height 12
click at [488, 230] on input "checkbox" at bounding box center [486, 229] width 7 height 7
checkbox input "true"
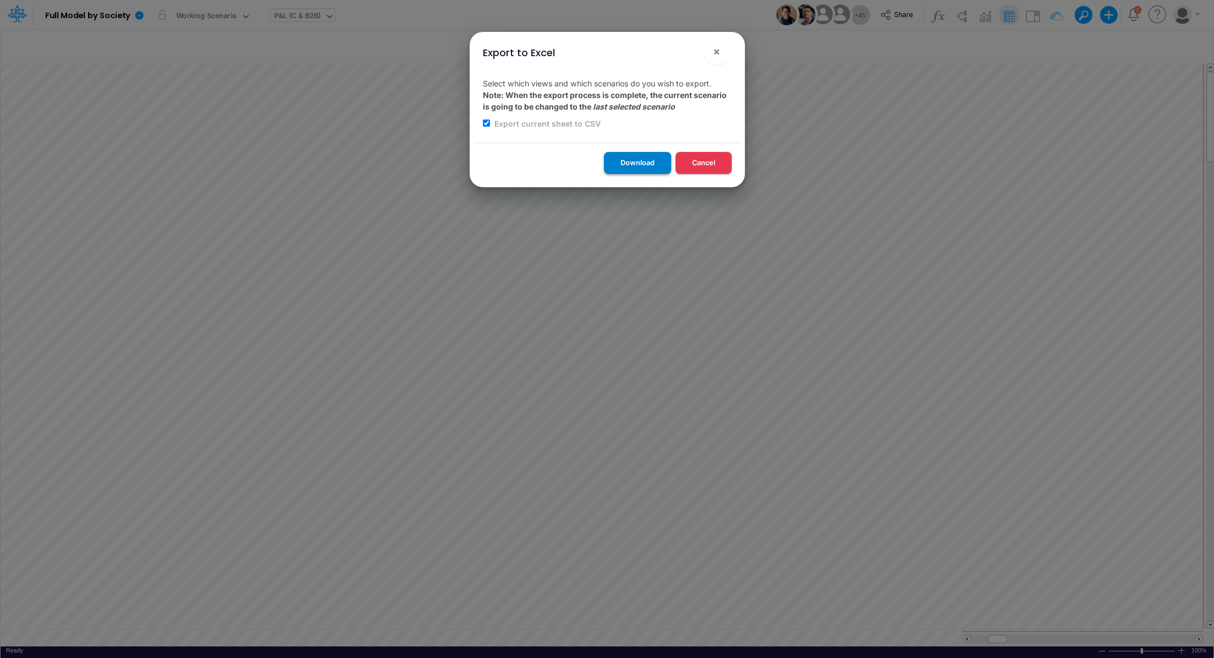
click at [633, 164] on button "Download" at bounding box center [637, 162] width 67 height 21
click at [712, 51] on button "×" at bounding box center [717, 52] width 26 height 26
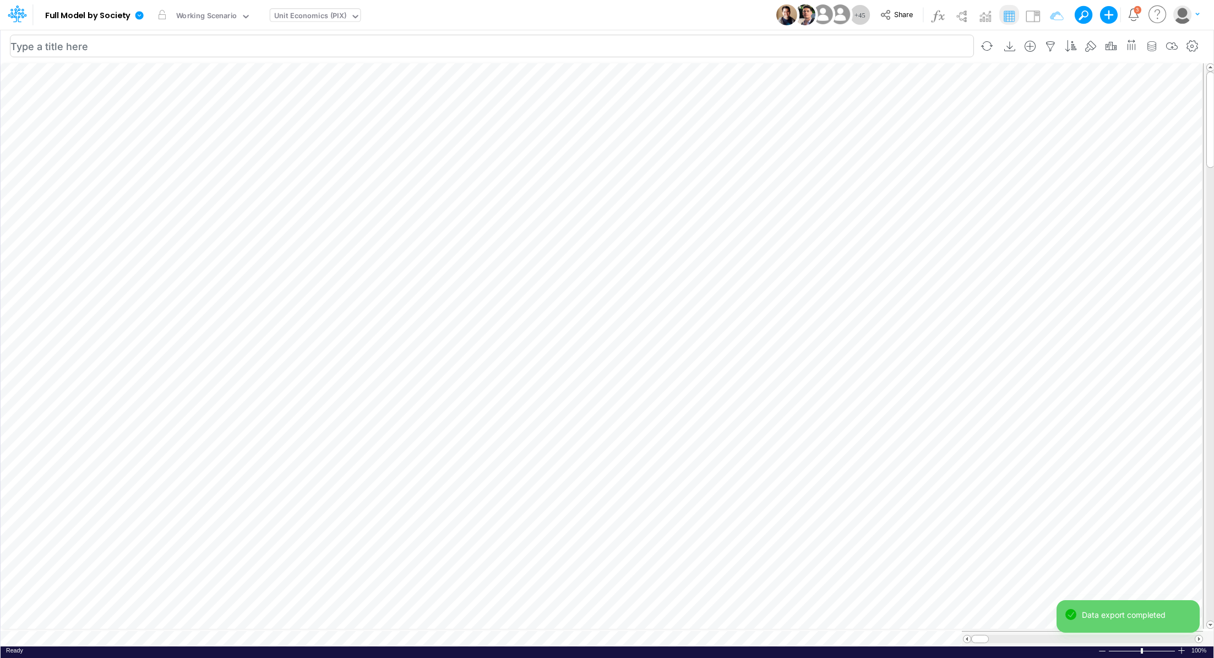
scroll to position [5, 0]
click at [138, 14] on icon at bounding box center [139, 15] width 8 height 8
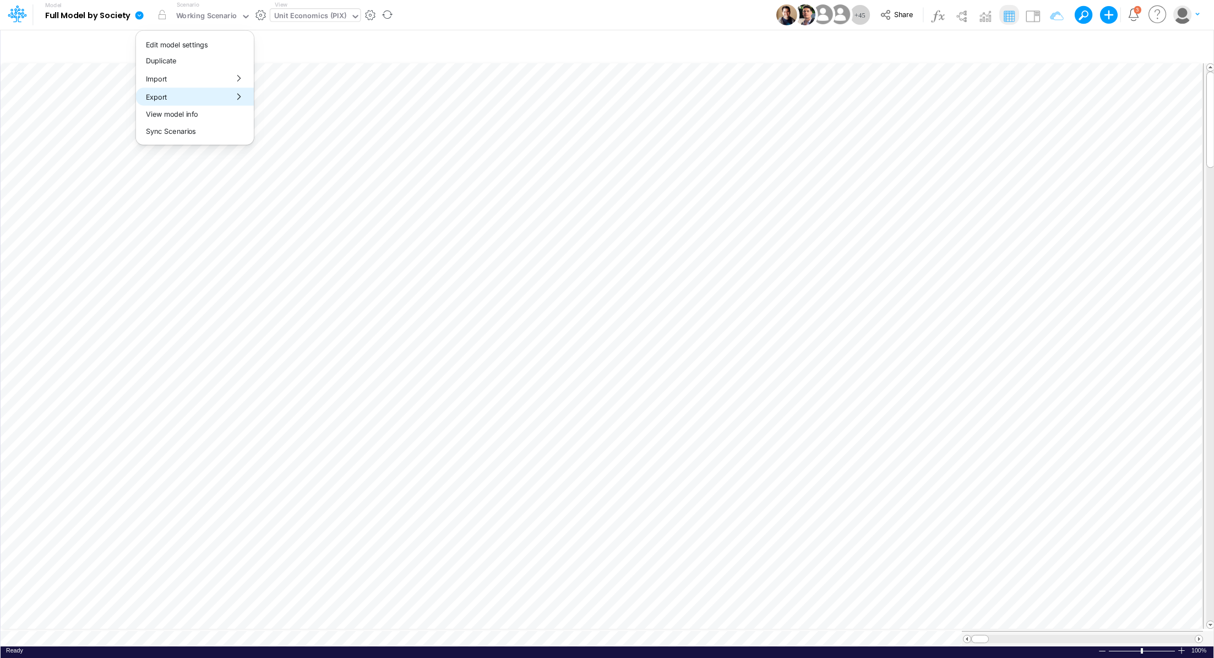
click at [175, 100] on button "Export" at bounding box center [195, 97] width 118 height 18
click at [308, 101] on button "Excel" at bounding box center [313, 102] width 118 height 17
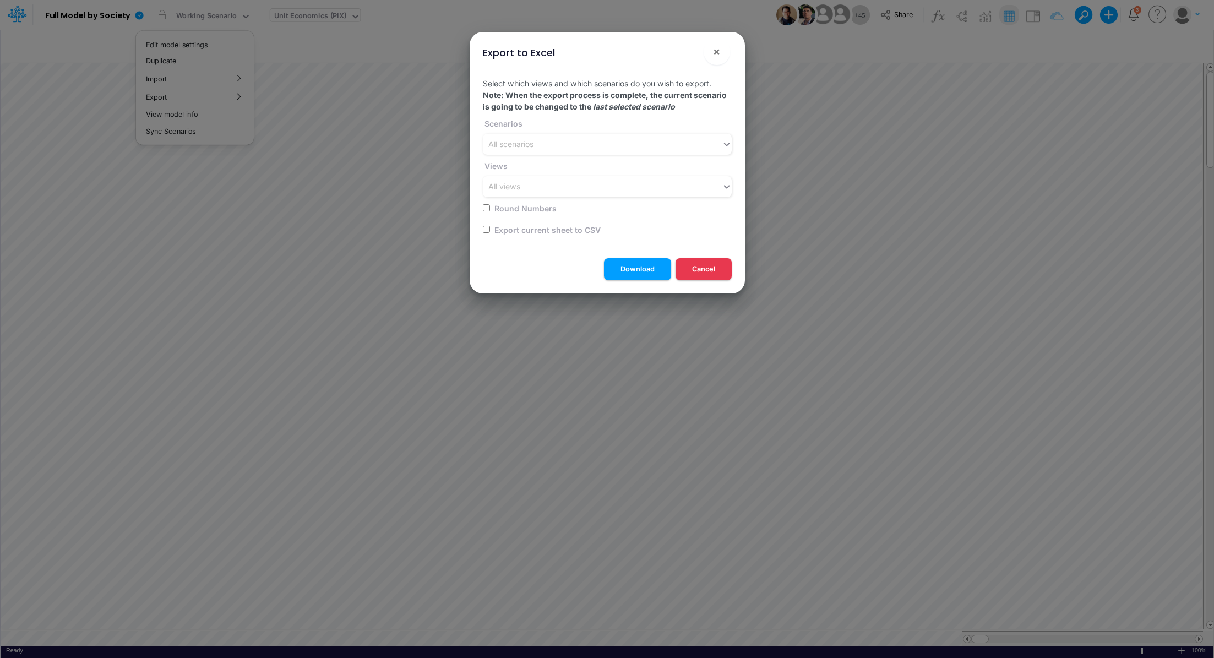
click at [486, 228] on input "checkbox" at bounding box center [486, 229] width 7 height 7
checkbox input "true"
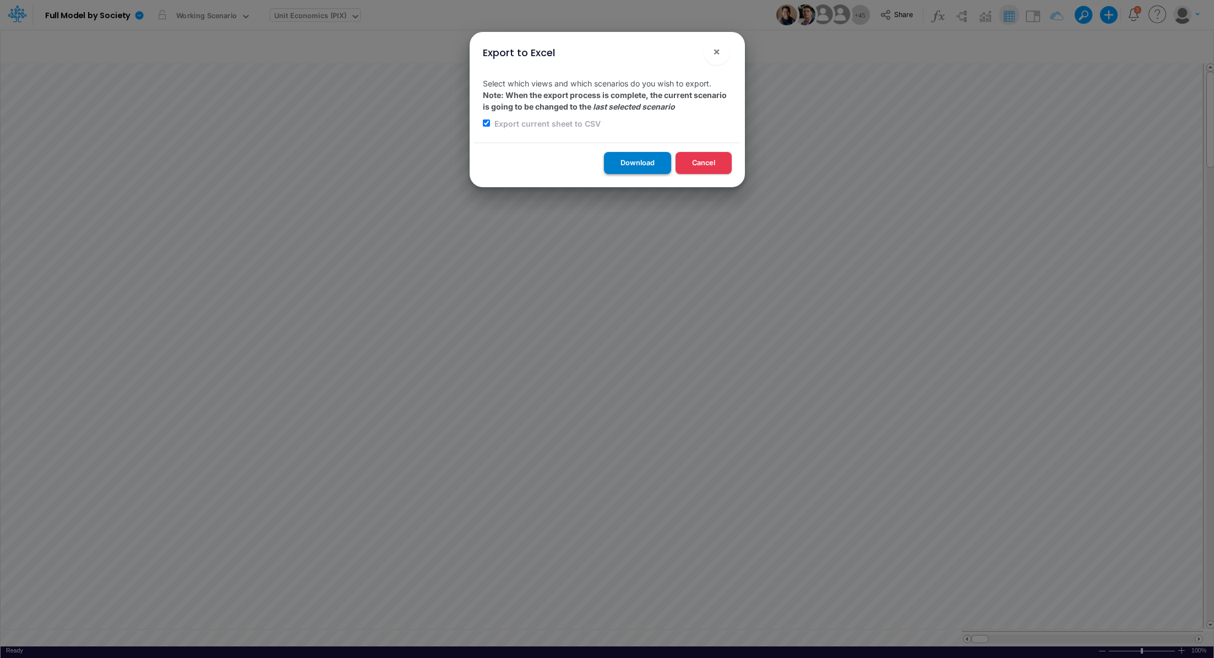
click at [626, 156] on button "Download" at bounding box center [637, 162] width 67 height 21
